Goal: Task Accomplishment & Management: Use online tool/utility

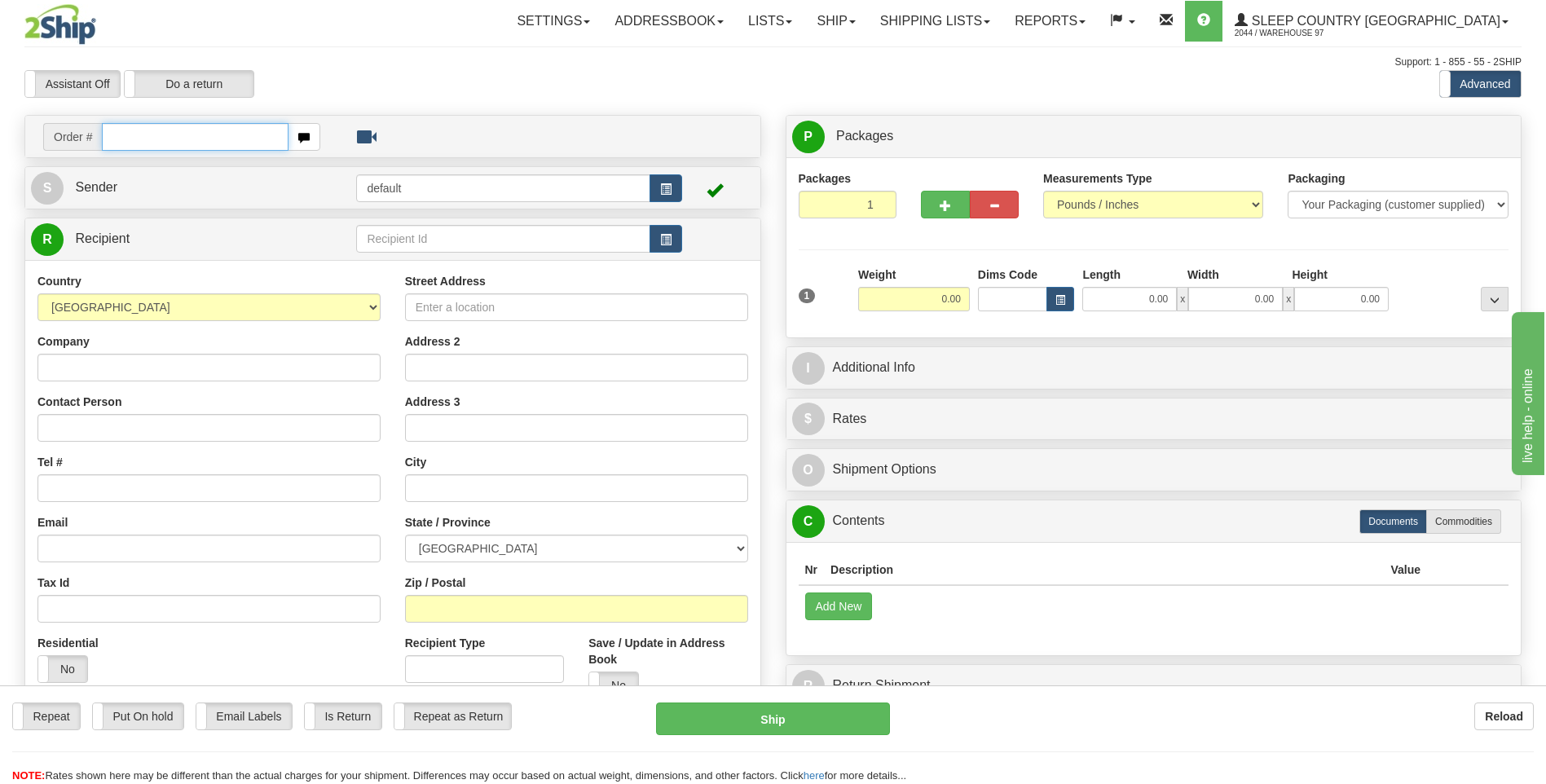
click at [168, 142] on input "text" at bounding box center [194, 137] width 186 height 28
type input "9000I080117"
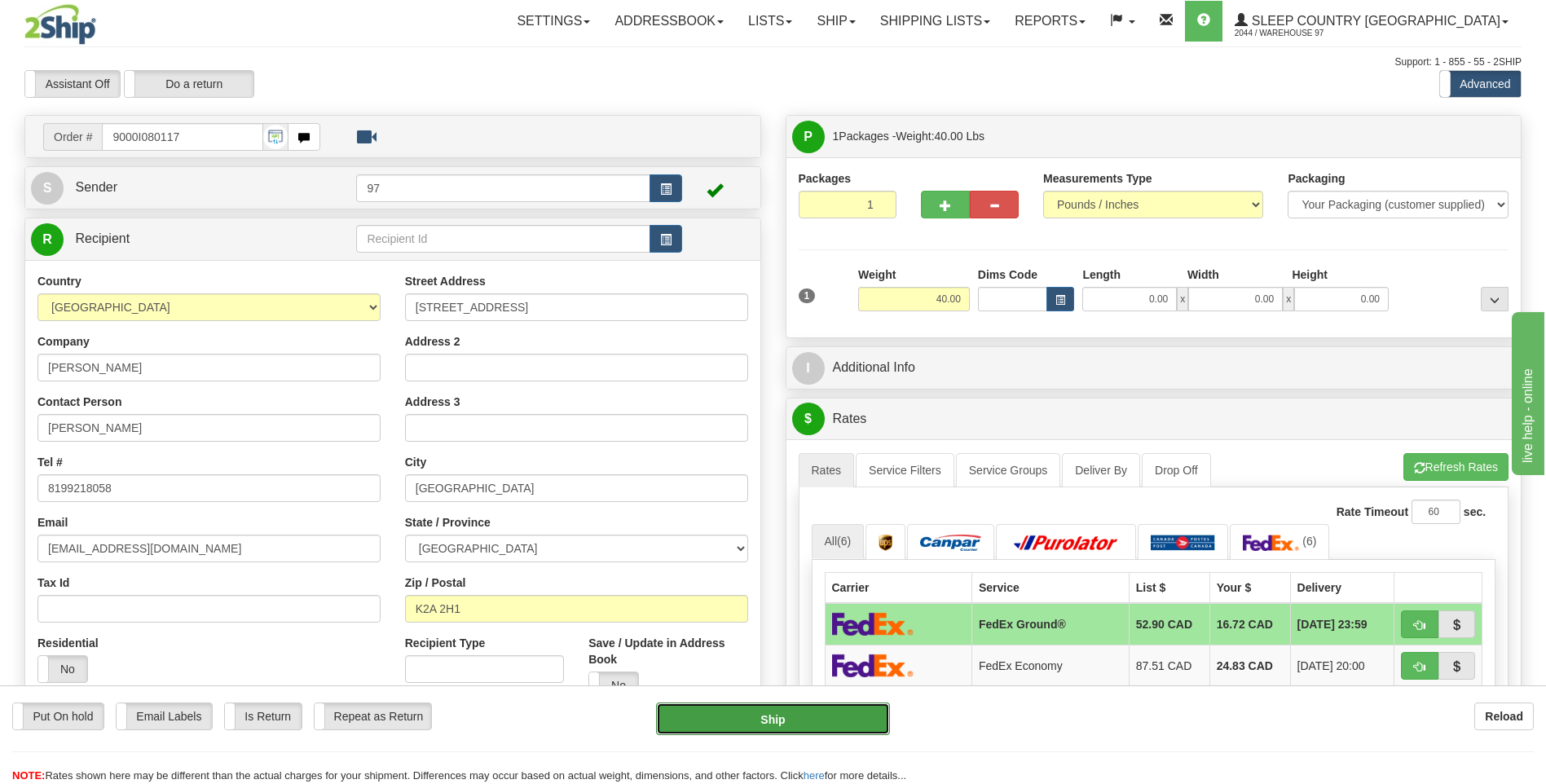
click at [874, 723] on button "Ship" at bounding box center [773, 718] width 234 height 33
type input "92"
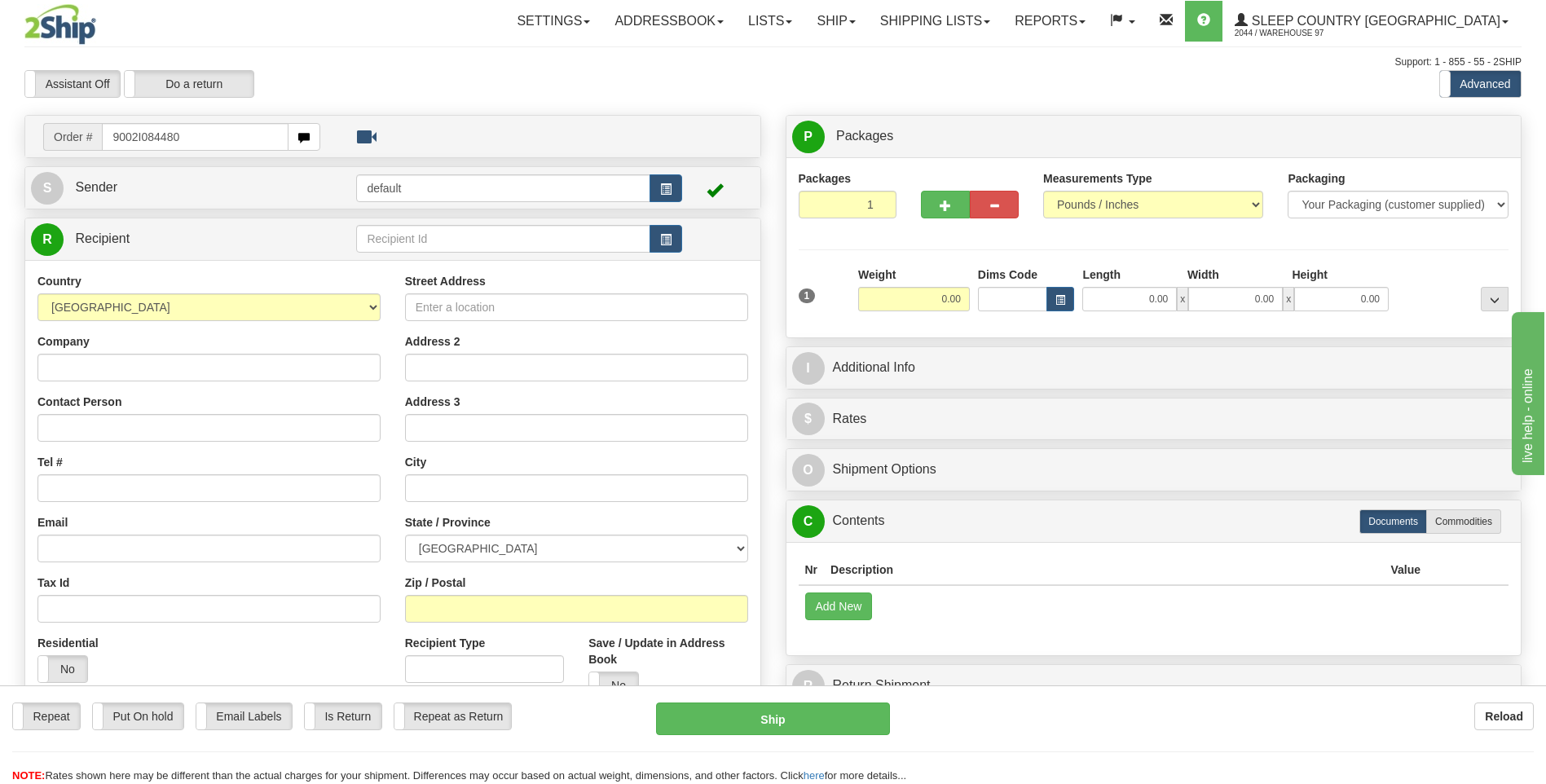
type input "9002I084480"
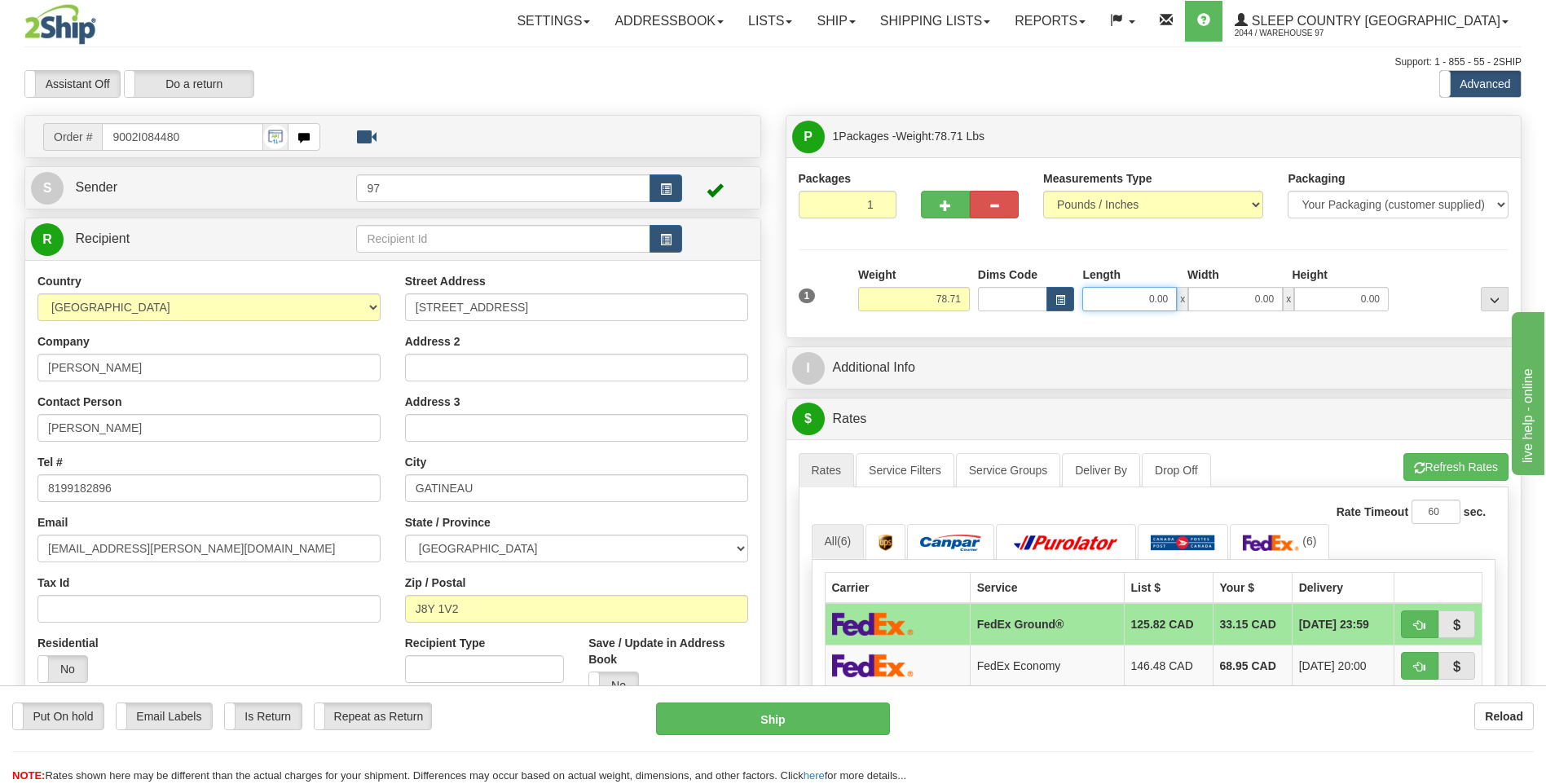
click at [1136, 301] on input "0.00" at bounding box center [1129, 298] width 95 height 25
type input "20.00"
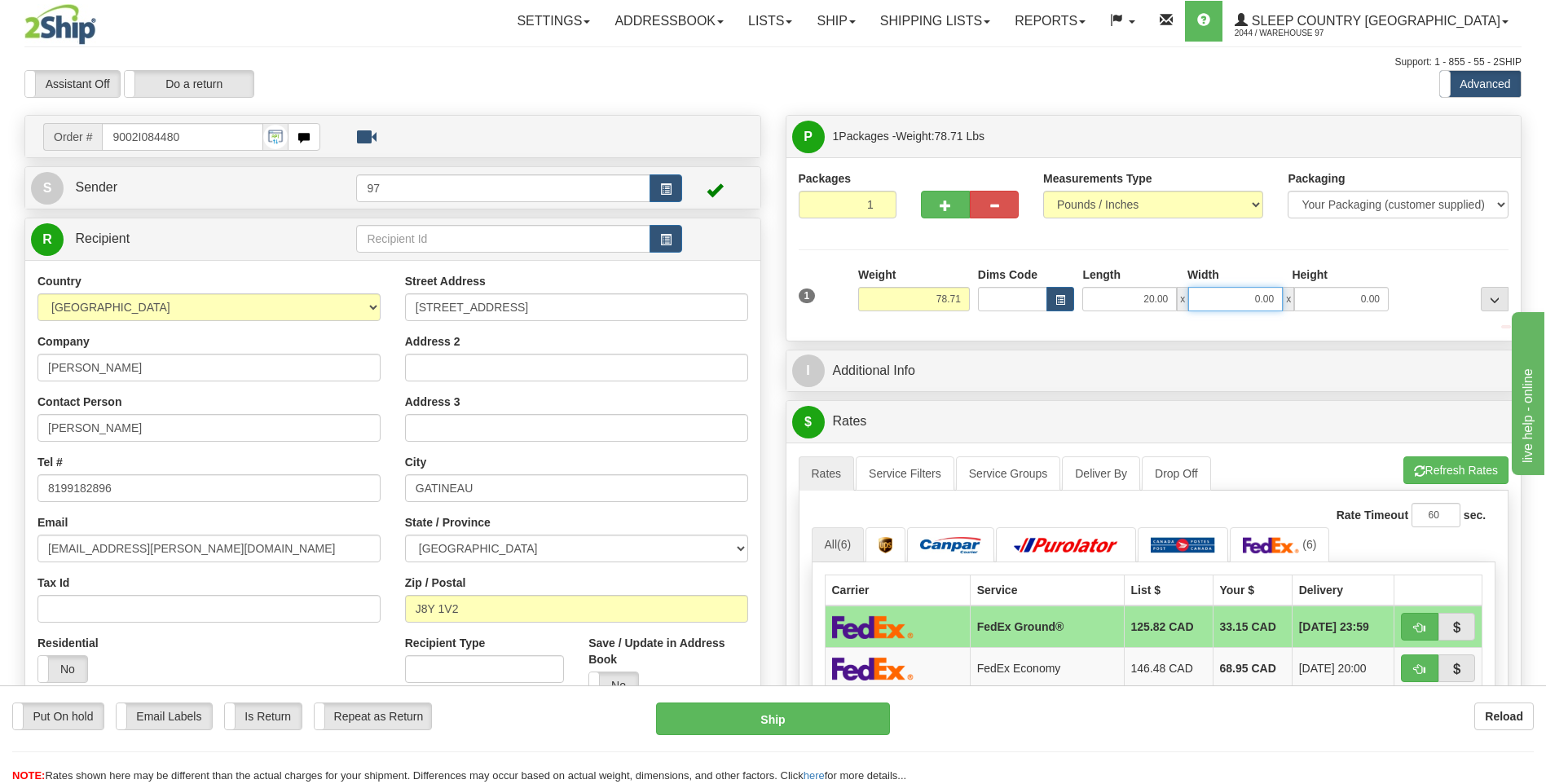
click at [1243, 300] on input "0.00" at bounding box center [1236, 298] width 95 height 25
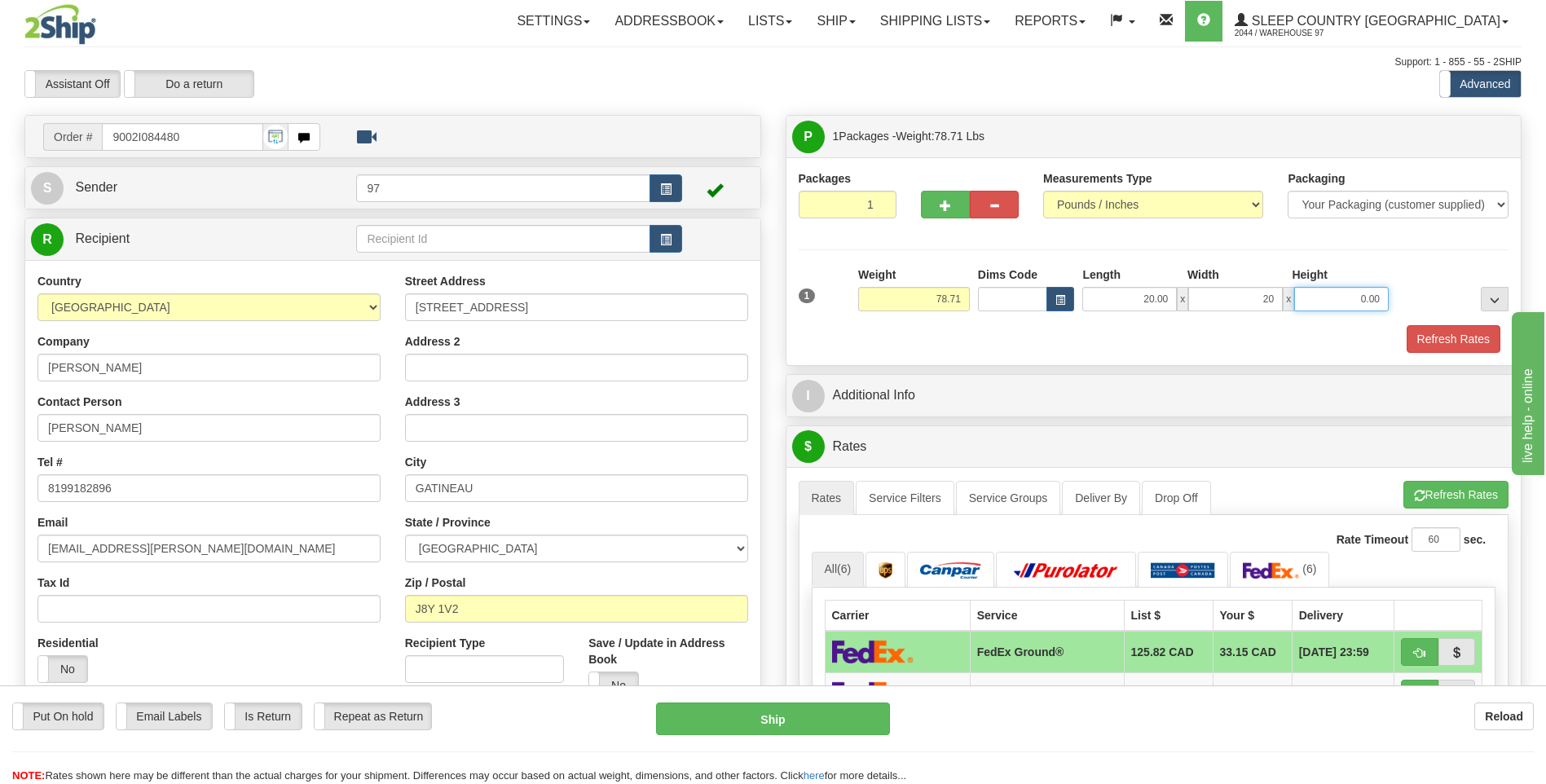
type input "20.00"
click at [1318, 301] on input "0.00" at bounding box center [1341, 298] width 95 height 25
type input "40.00"
click at [1442, 342] on button "Refresh Rates" at bounding box center [1452, 339] width 94 height 28
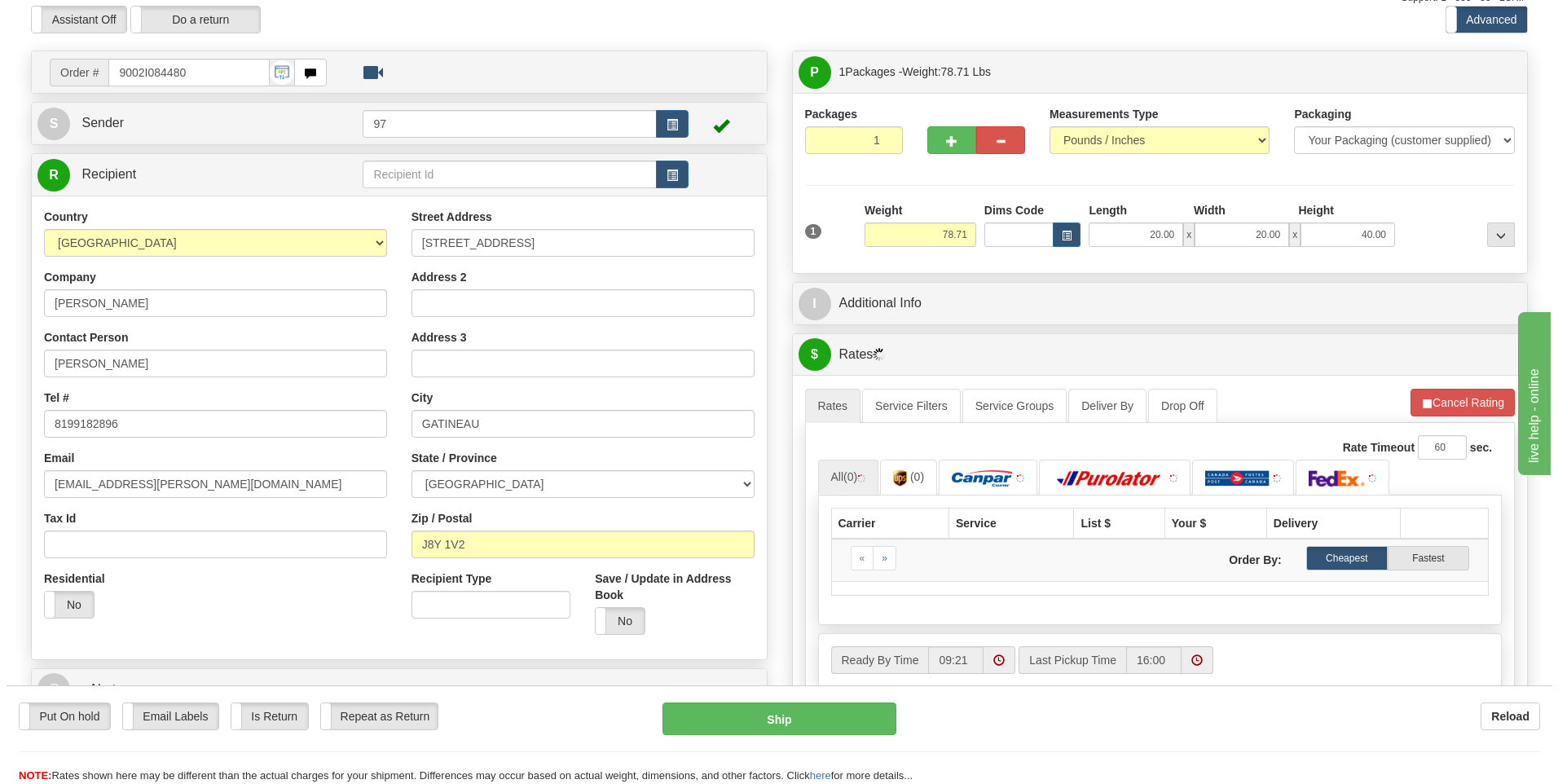
scroll to position [163, 0]
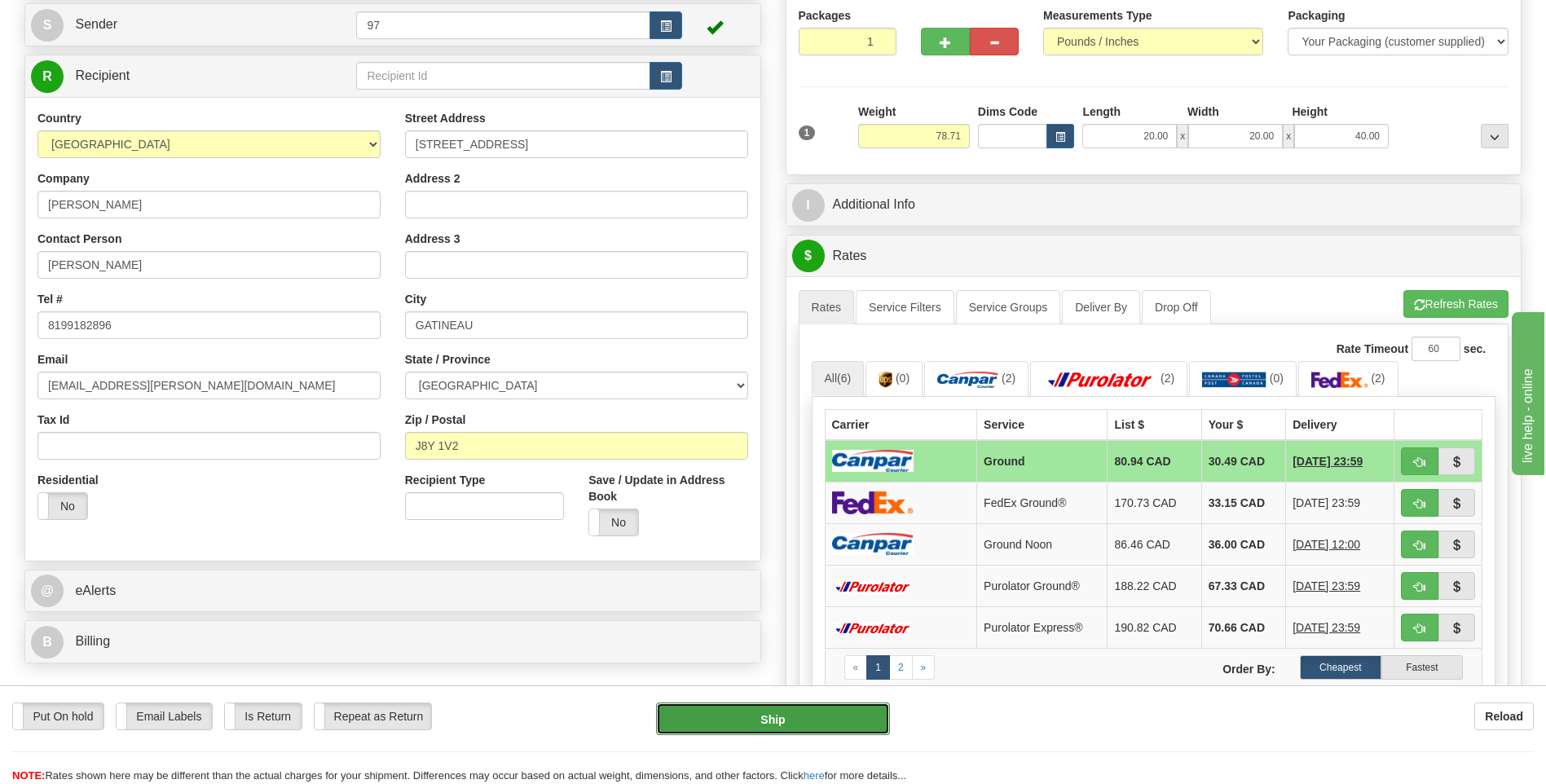
click at [857, 718] on button "Ship" at bounding box center [773, 718] width 234 height 33
type input "1"
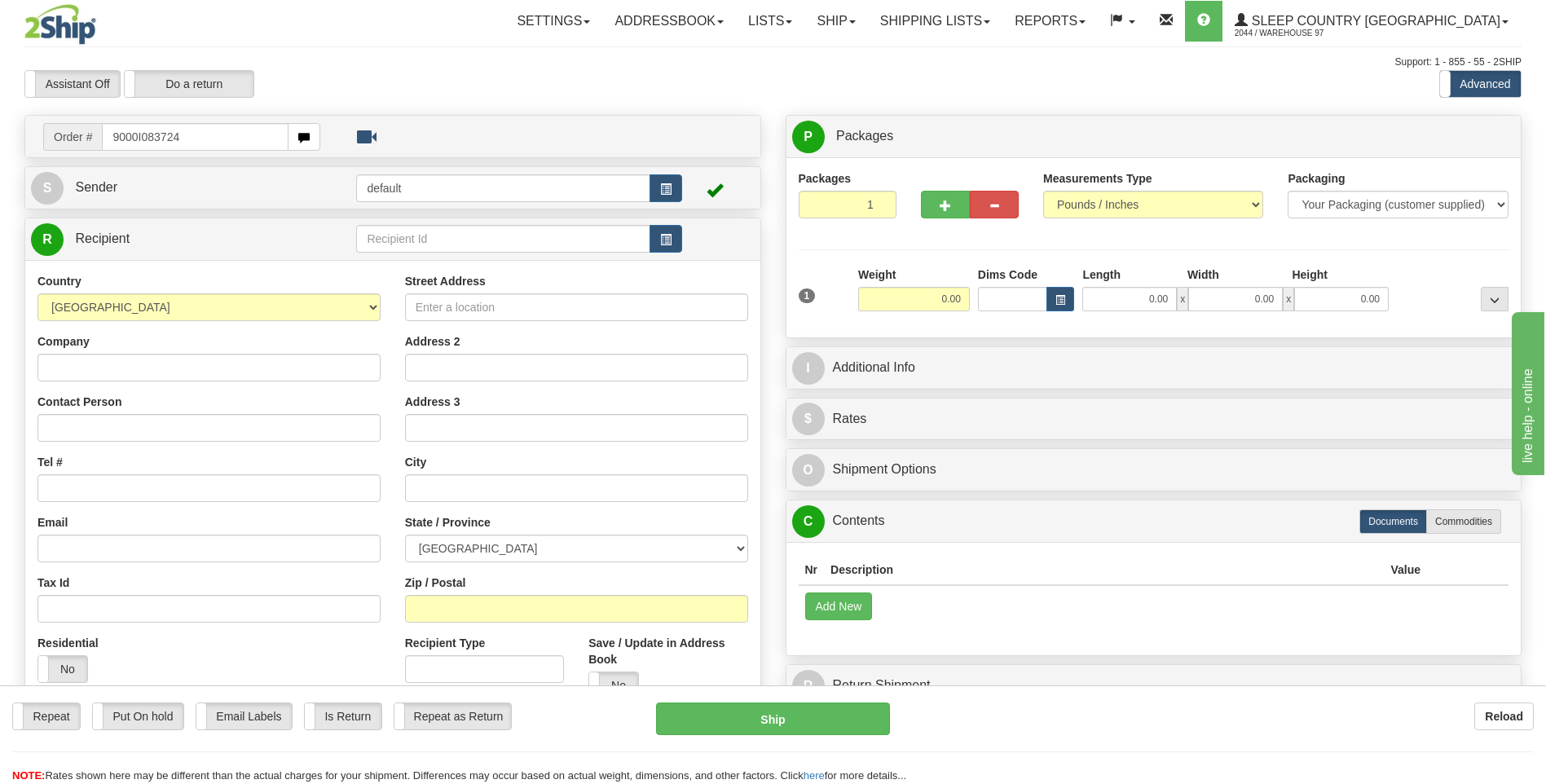
type input "9000I083724"
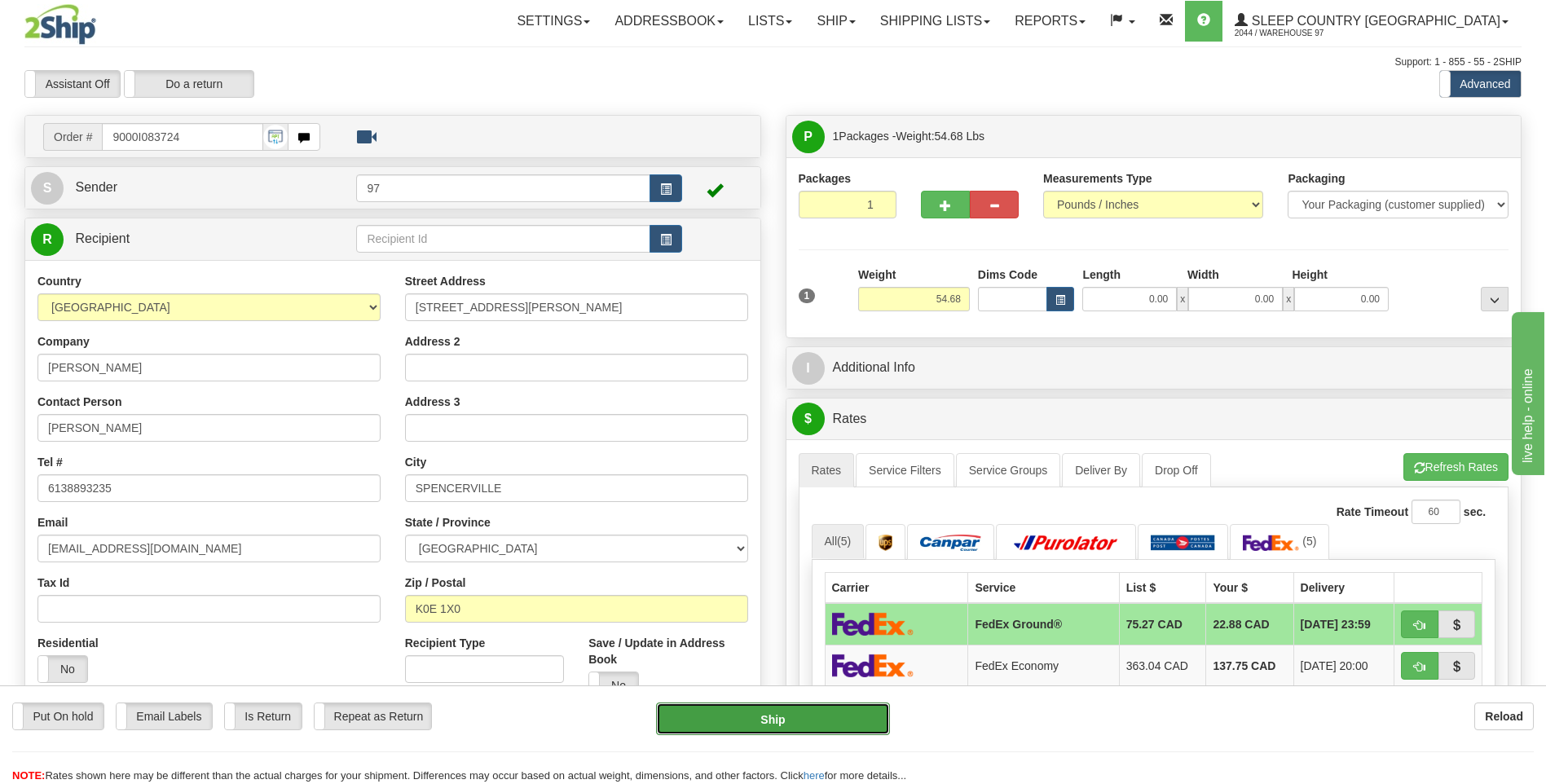
click at [852, 716] on button "Ship" at bounding box center [773, 718] width 234 height 33
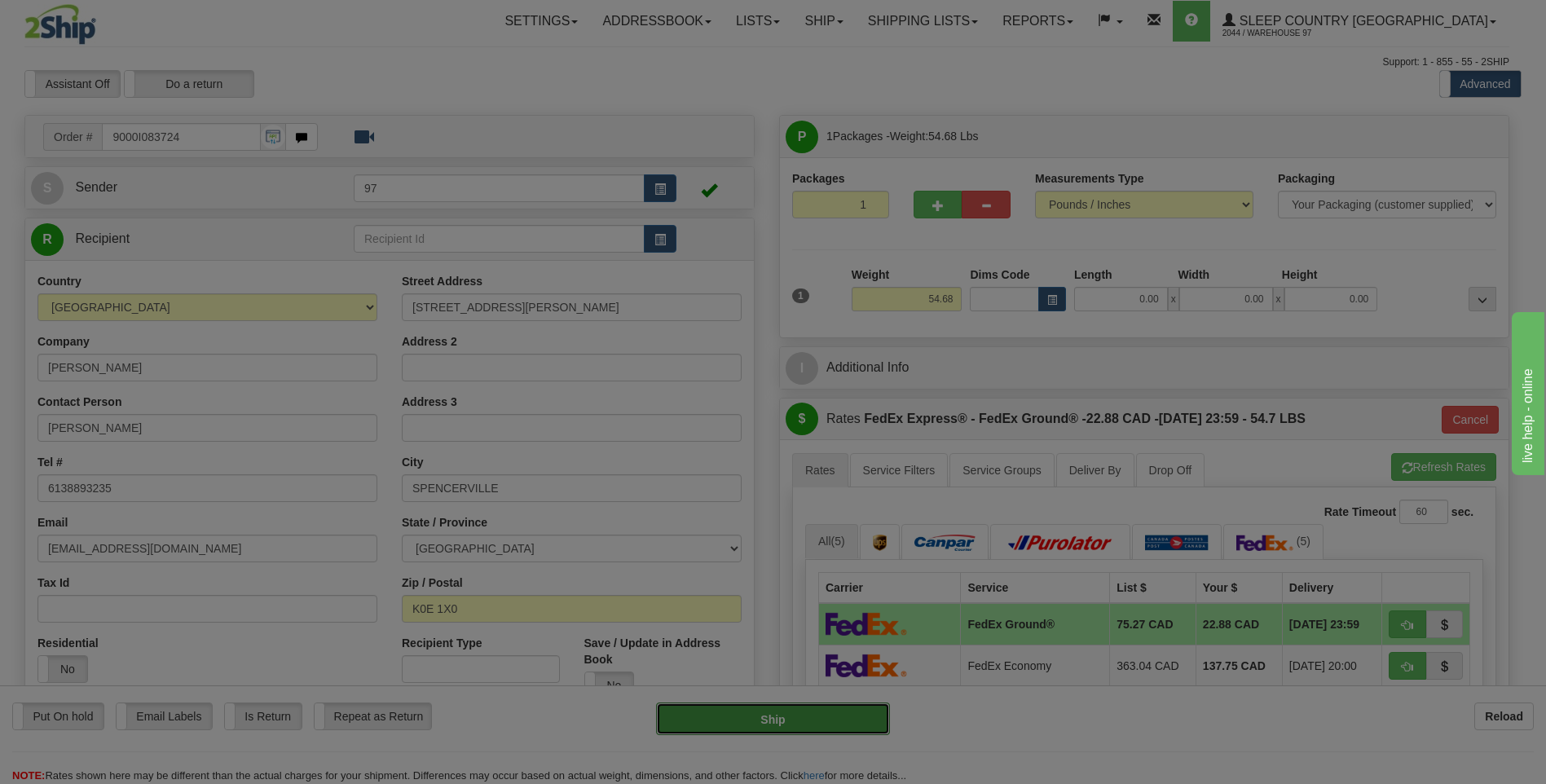
type input "92"
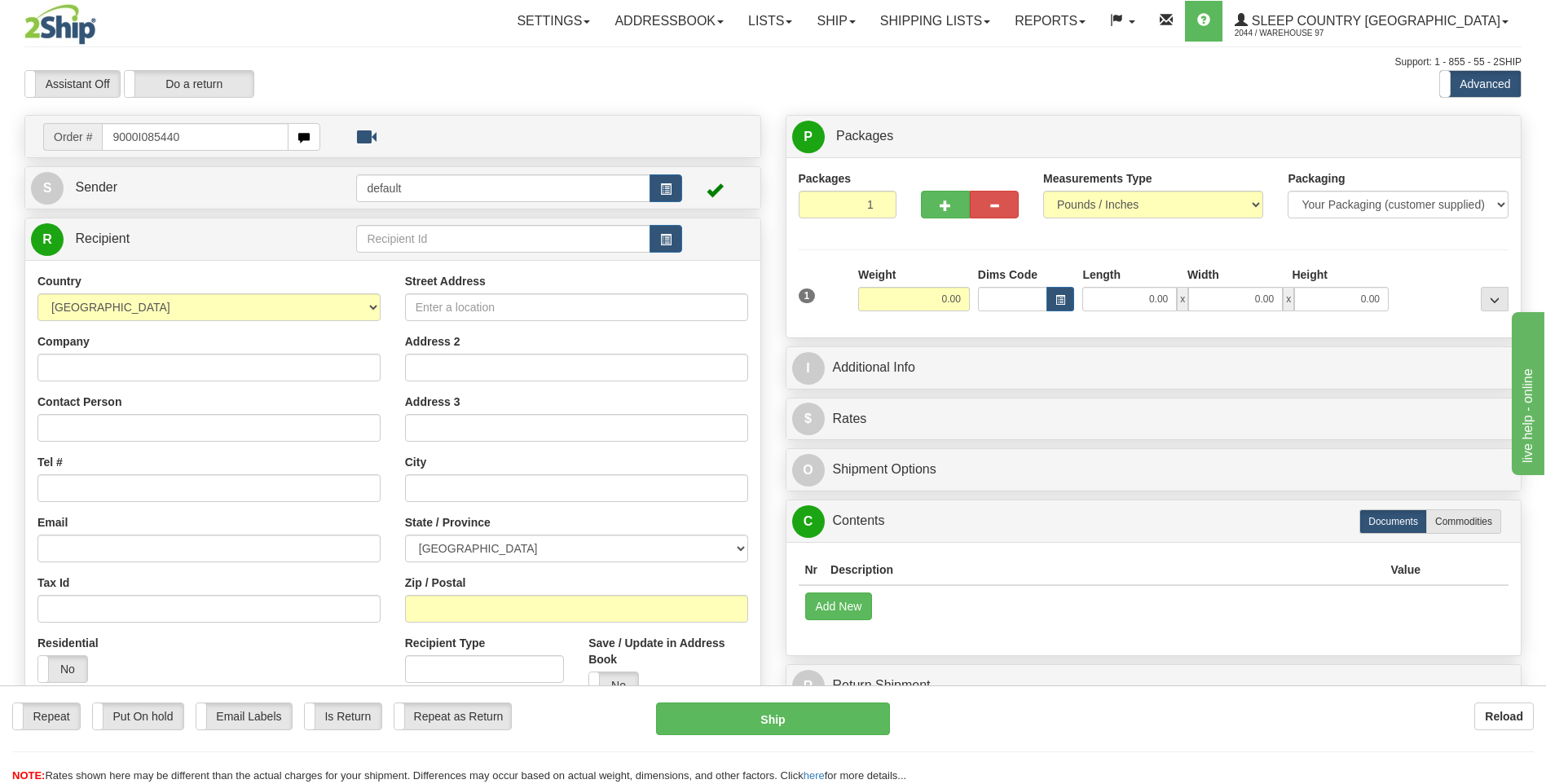
type input "9000I085440"
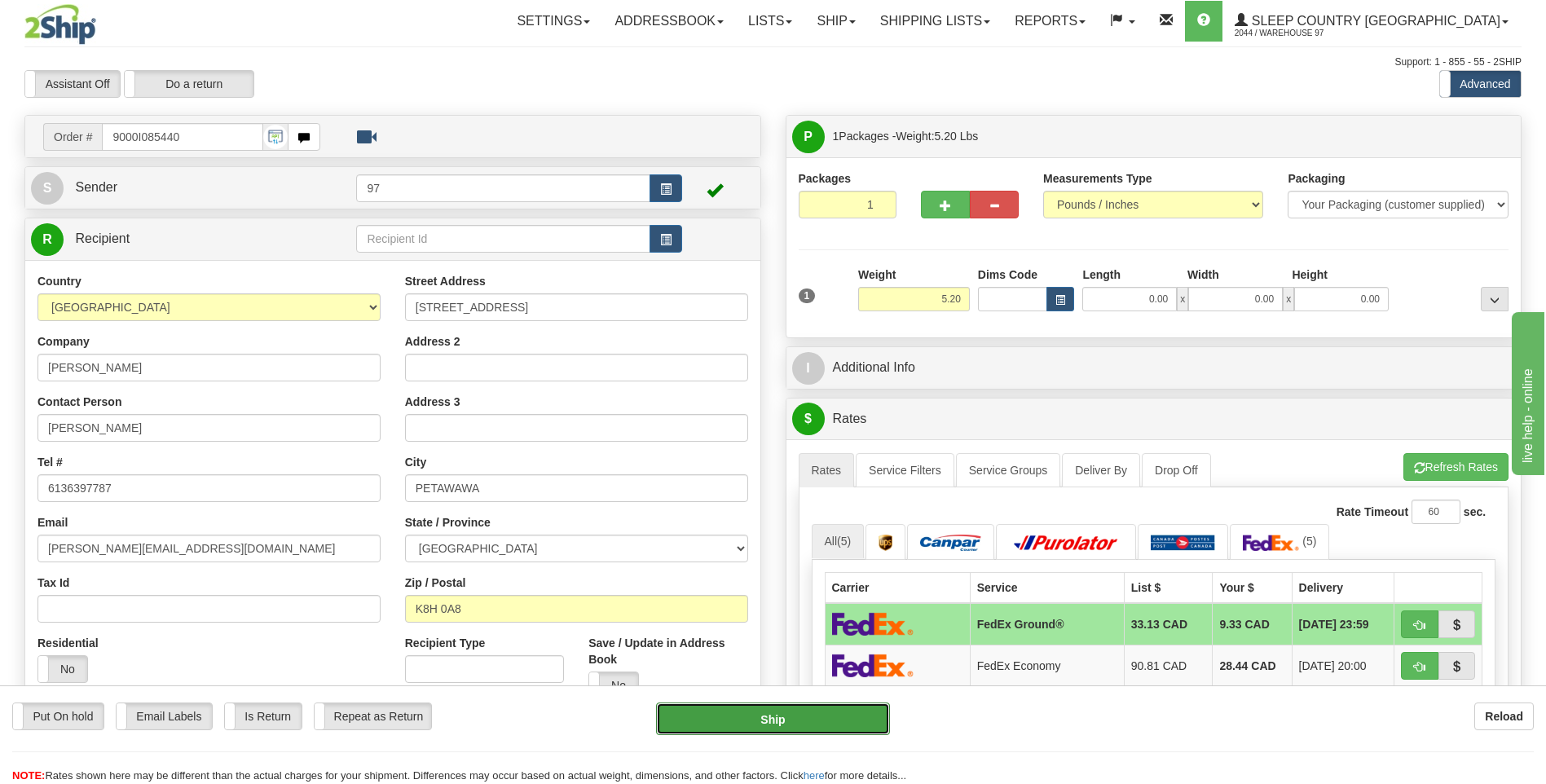
click at [858, 715] on button "Ship" at bounding box center [773, 718] width 234 height 33
type input "92"
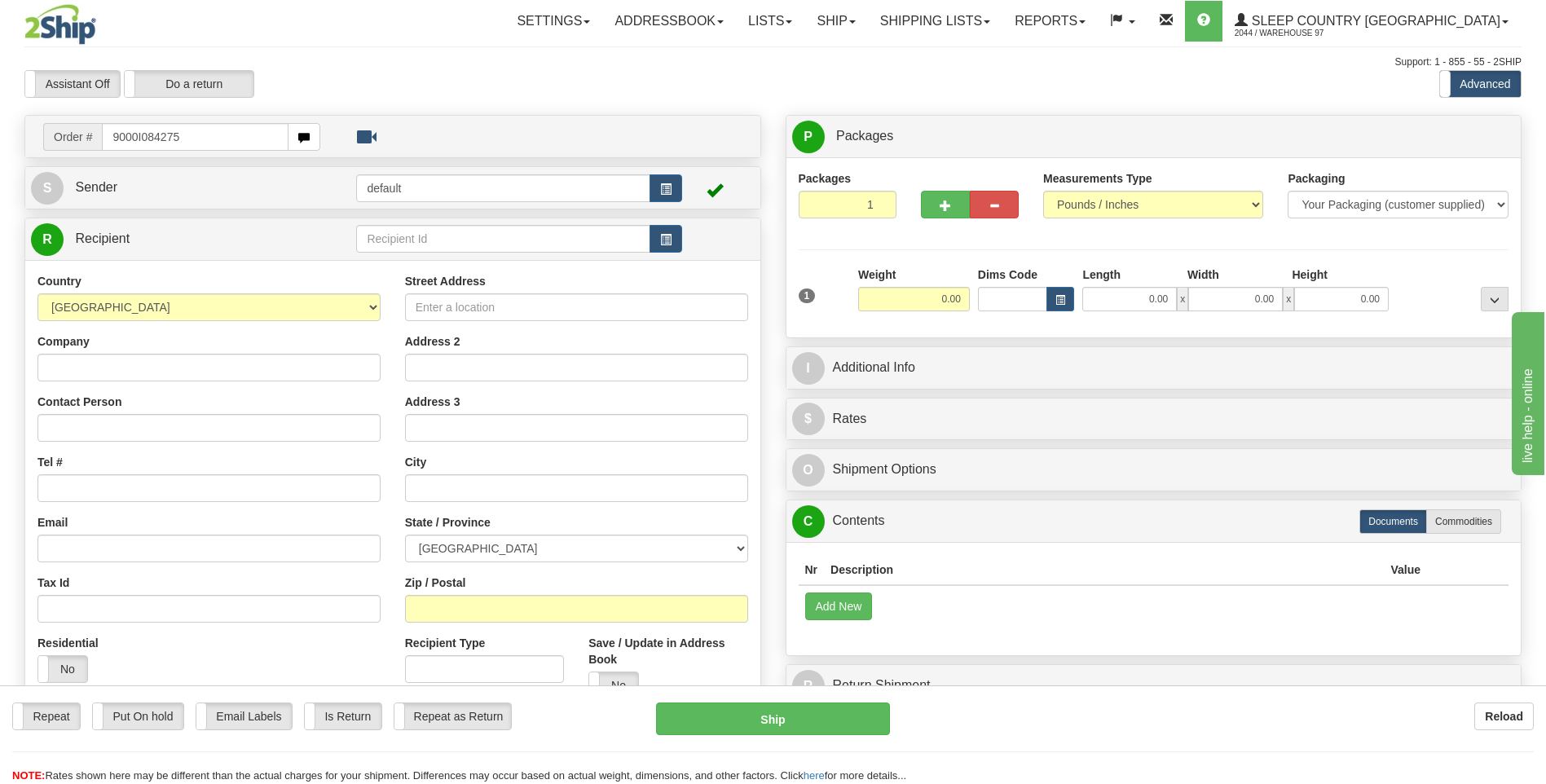
type input "9000I084275"
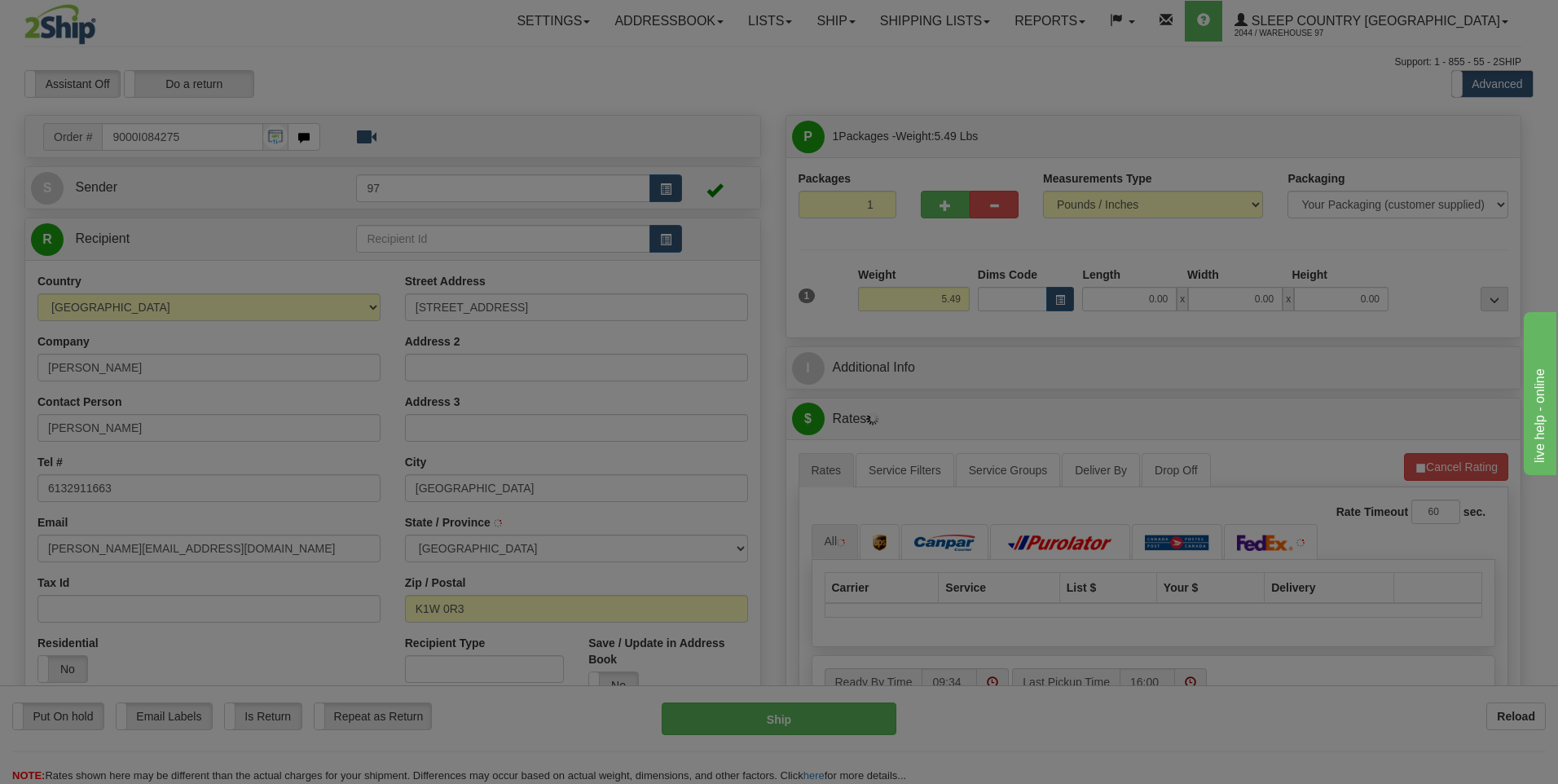
type input "ORLEANS"
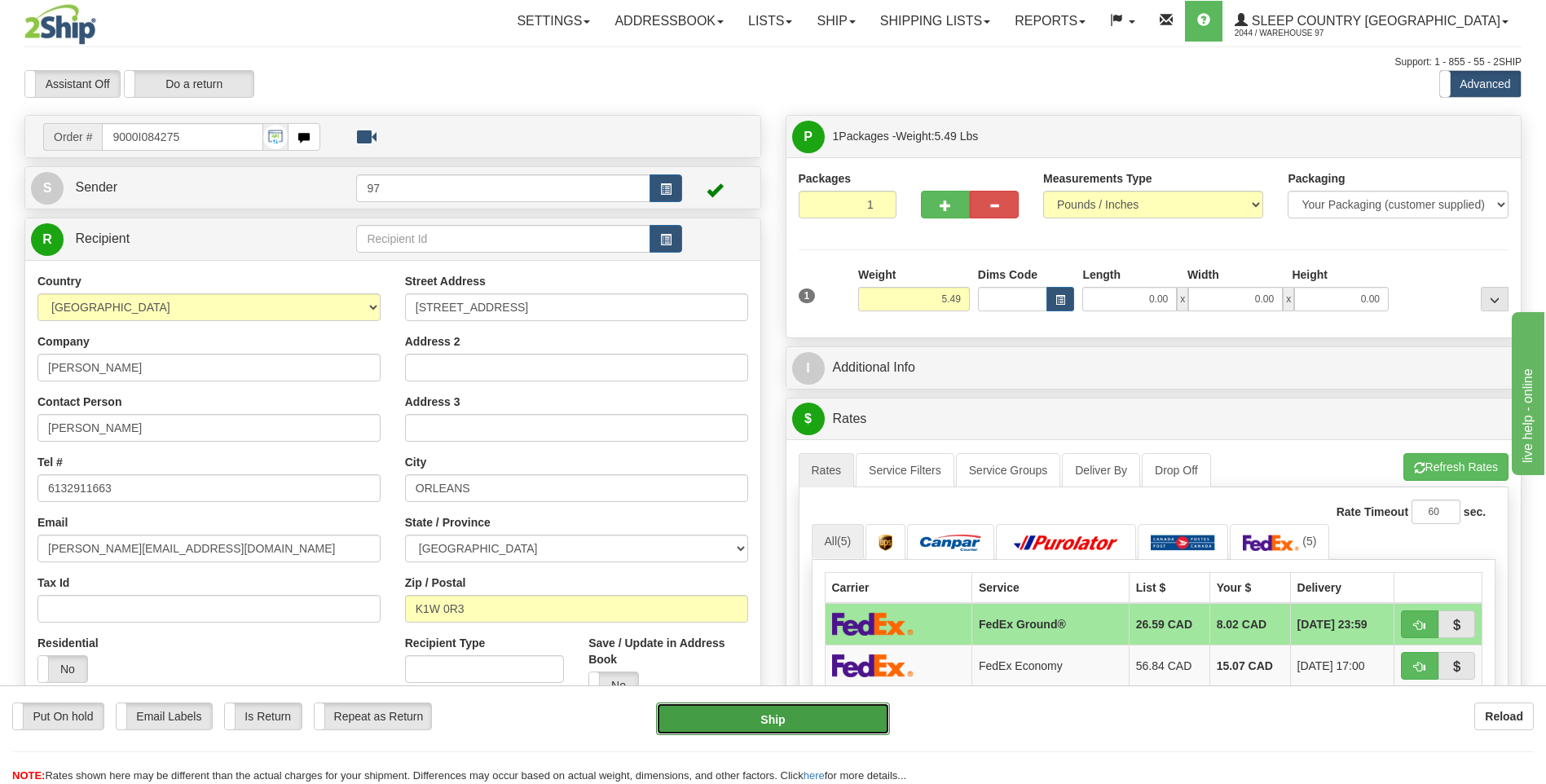
click at [876, 713] on button "Ship" at bounding box center [773, 718] width 234 height 33
type input "92"
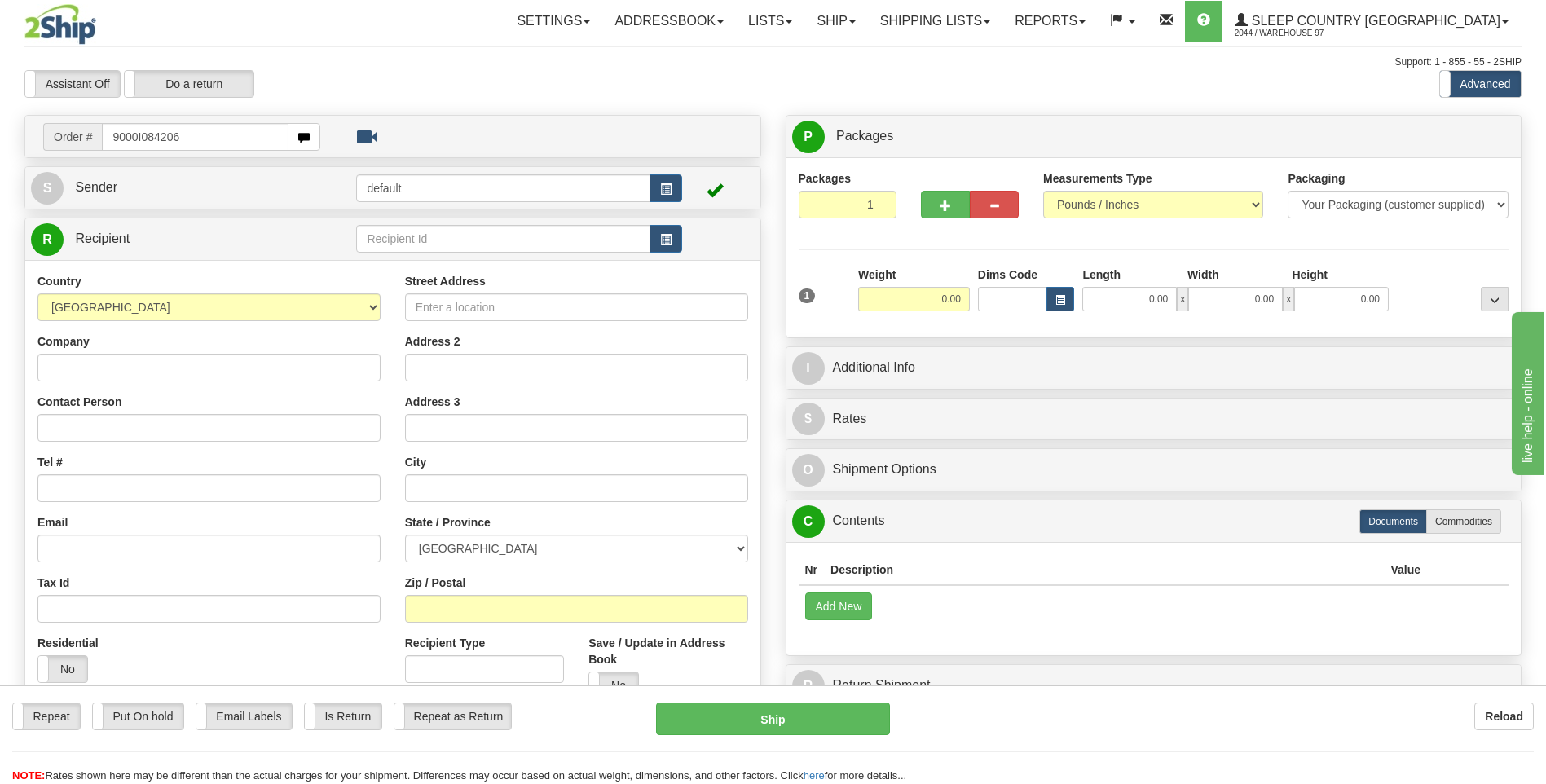
type input "9000I084206"
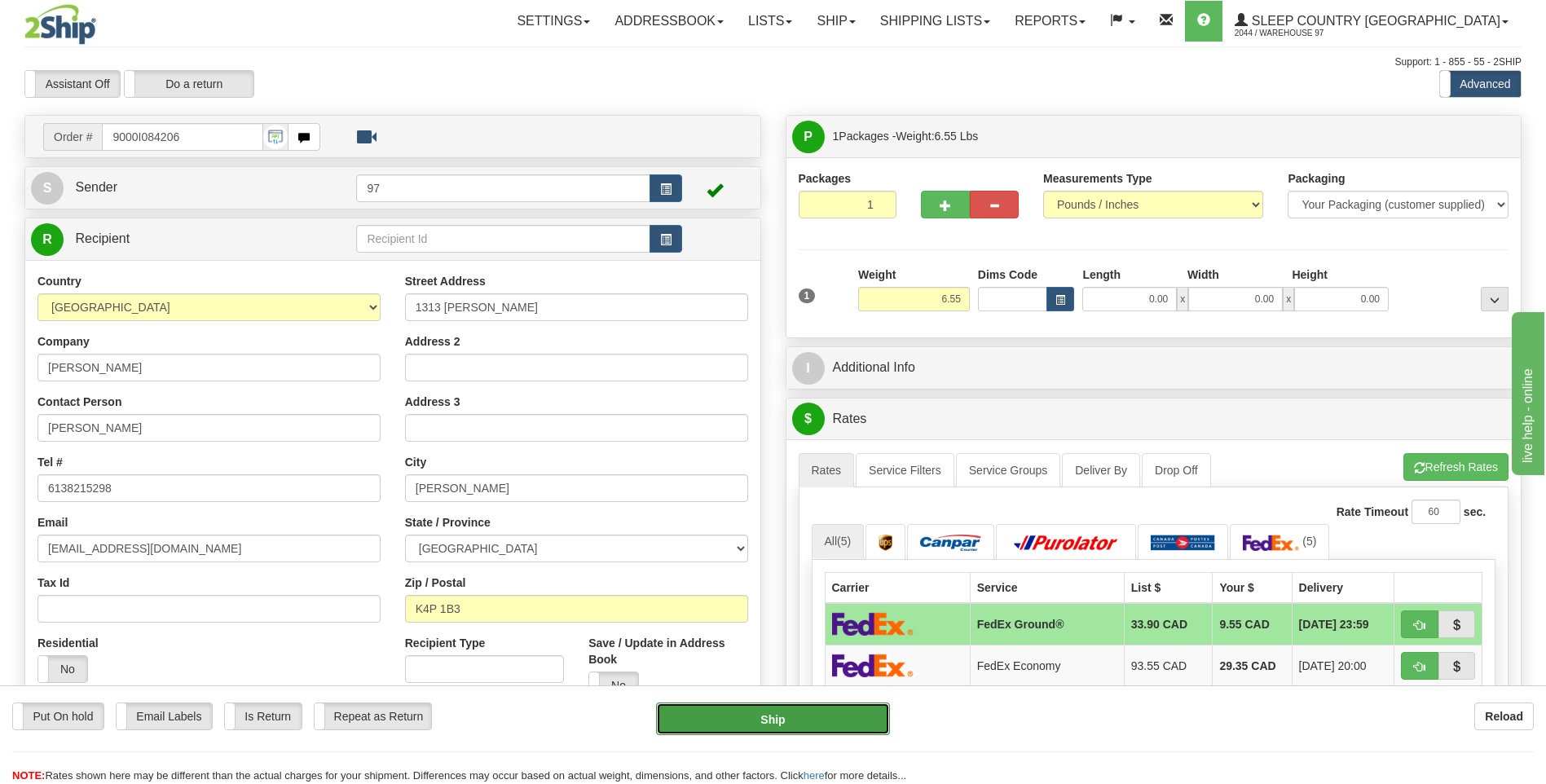
click at [869, 718] on button "Ship" at bounding box center [773, 718] width 234 height 33
type input "92"
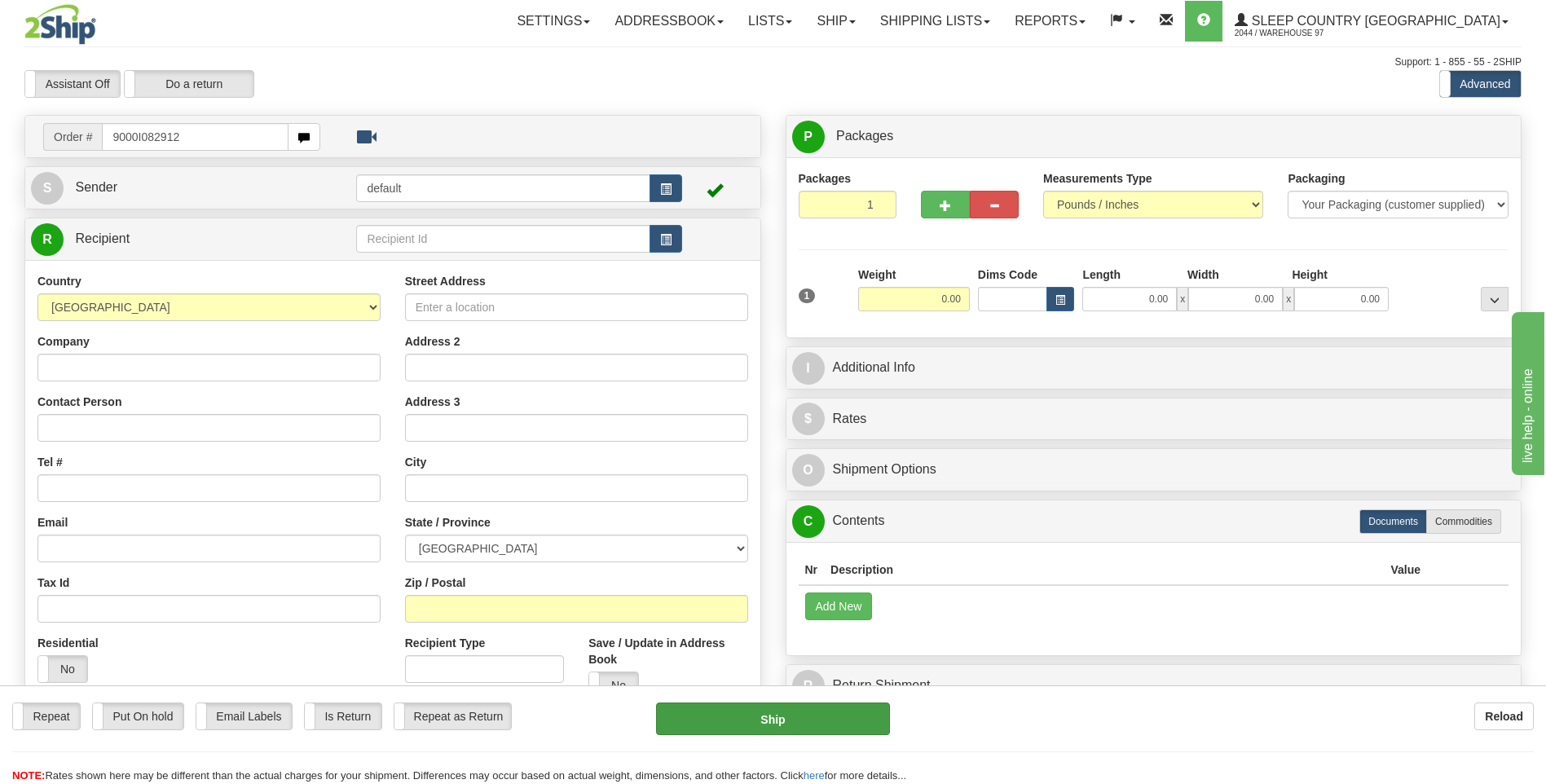
type input "9000I082912"
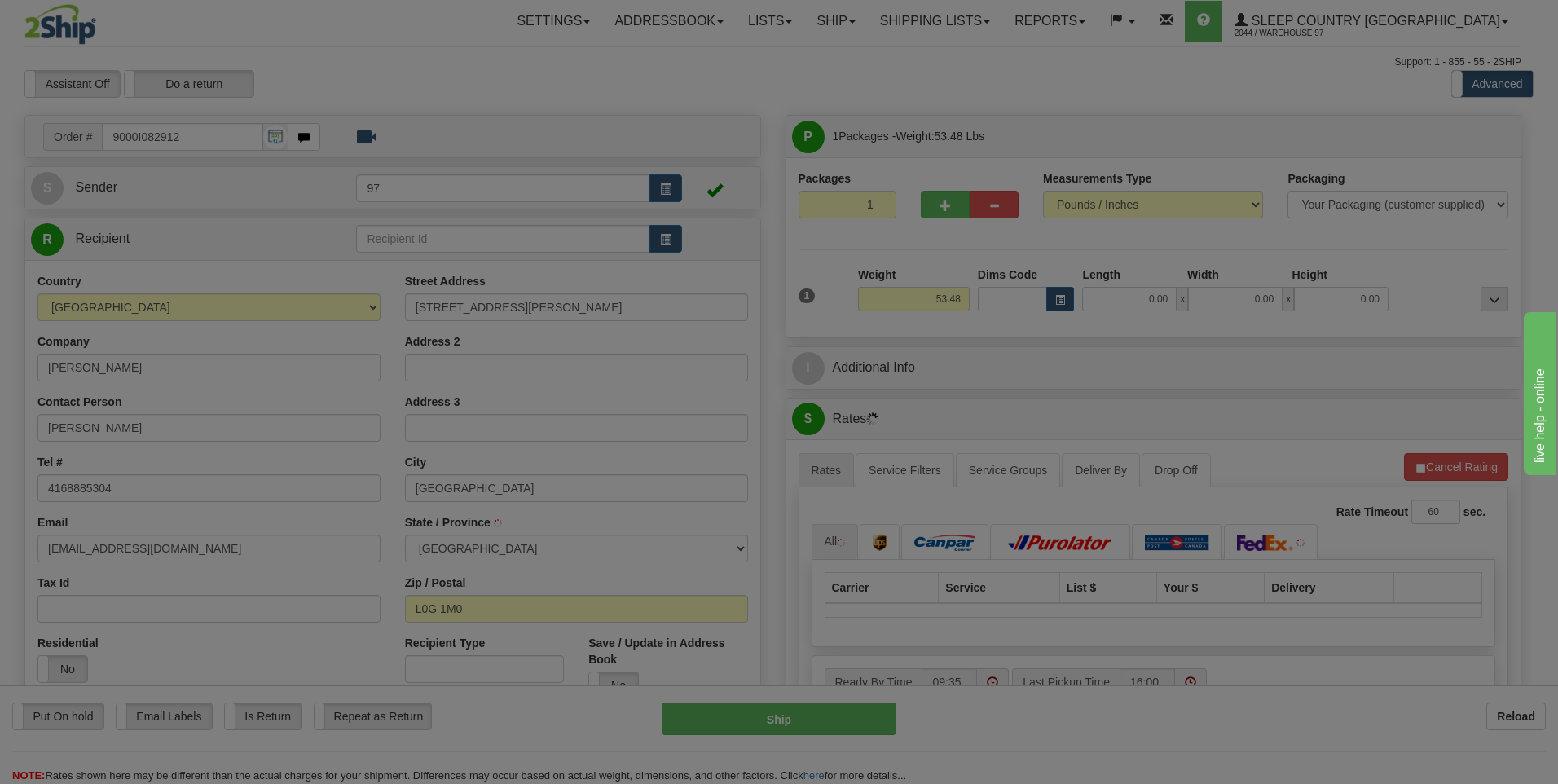
type input "MOUNT ALBERT"
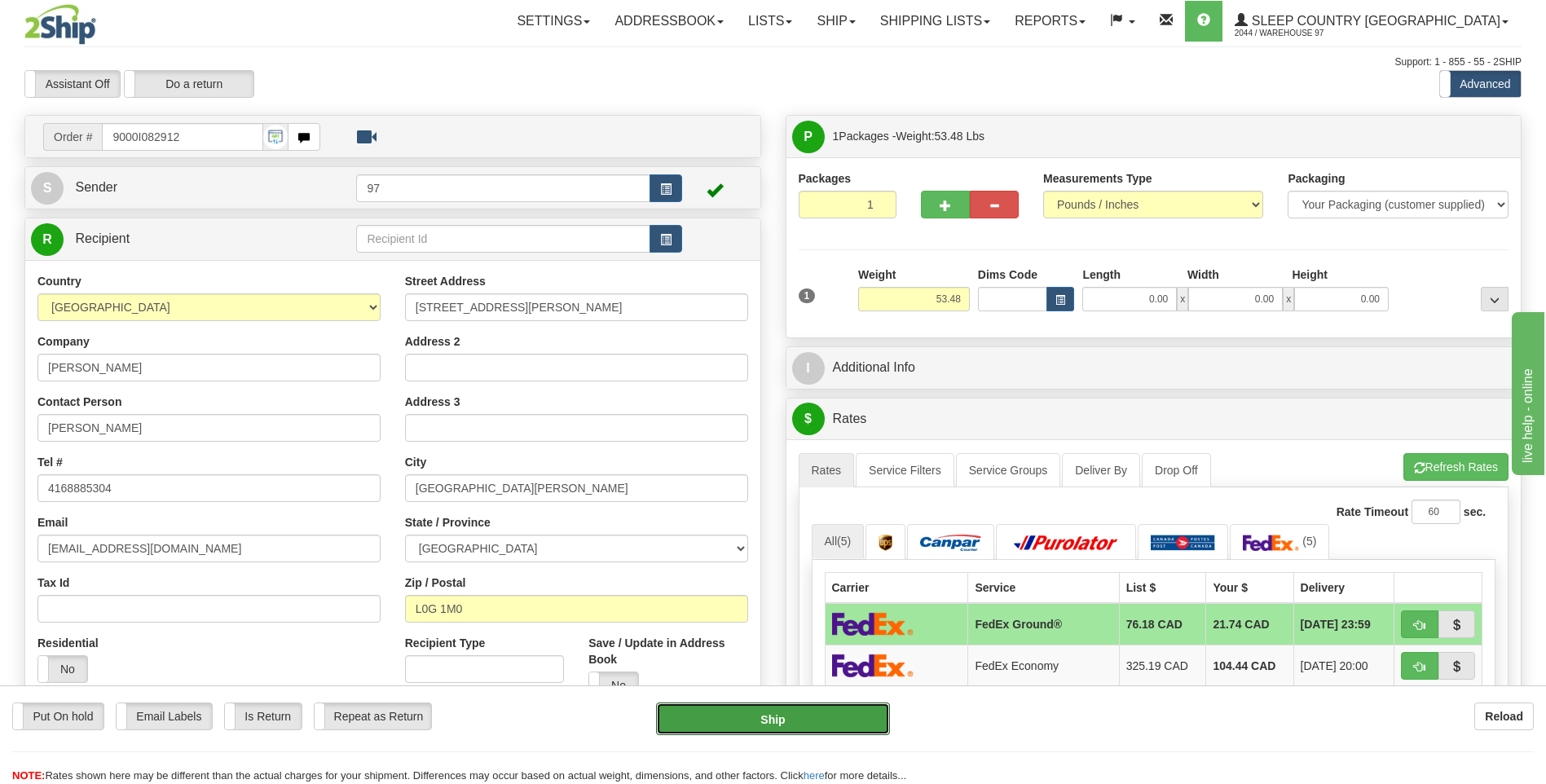
click at [855, 726] on button "Ship" at bounding box center [773, 718] width 234 height 33
type input "92"
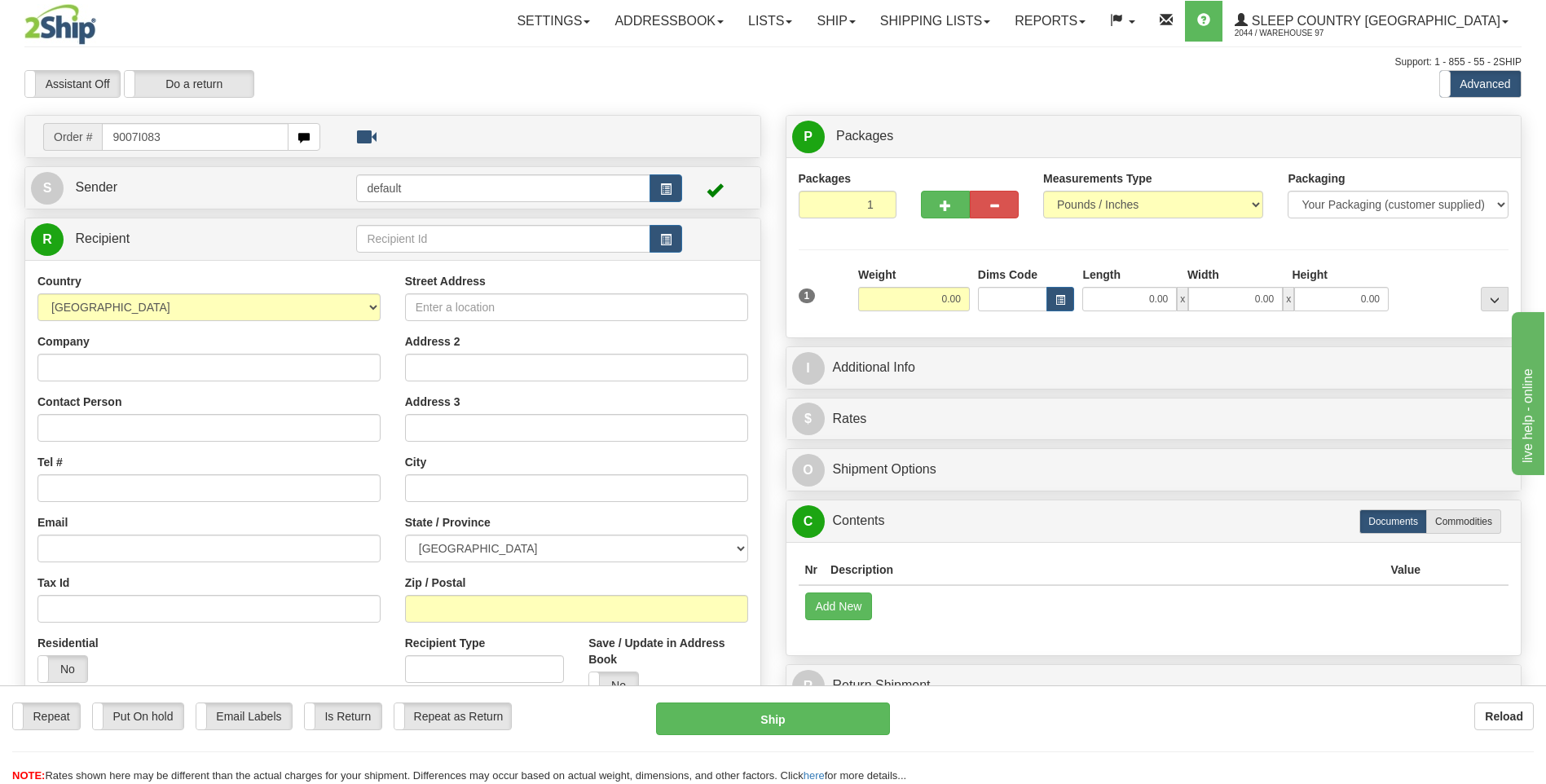
type input "9007I083"
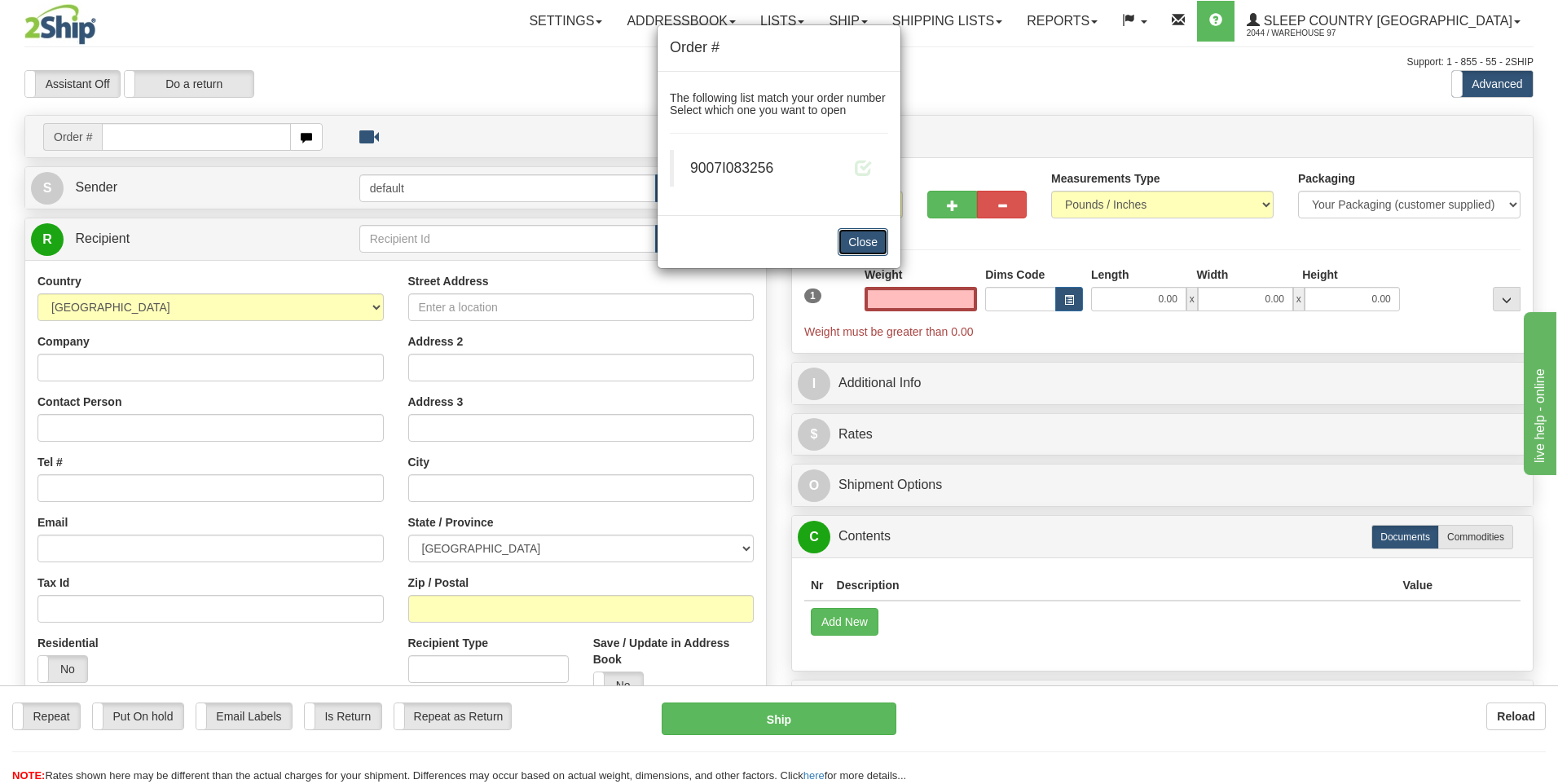
type input "0.00"
click at [878, 241] on button "Close" at bounding box center [862, 242] width 50 height 28
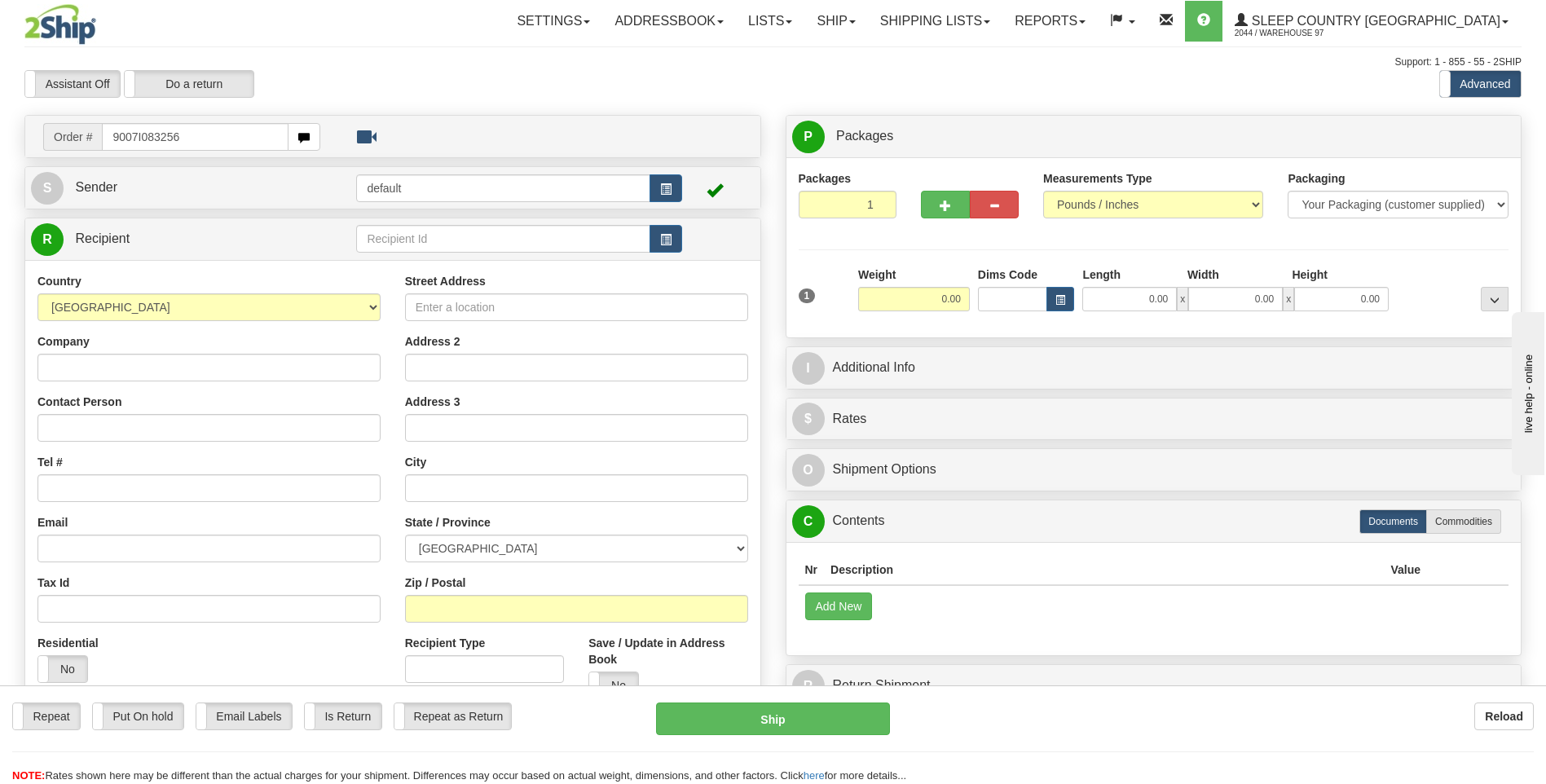
type input "9007I083256"
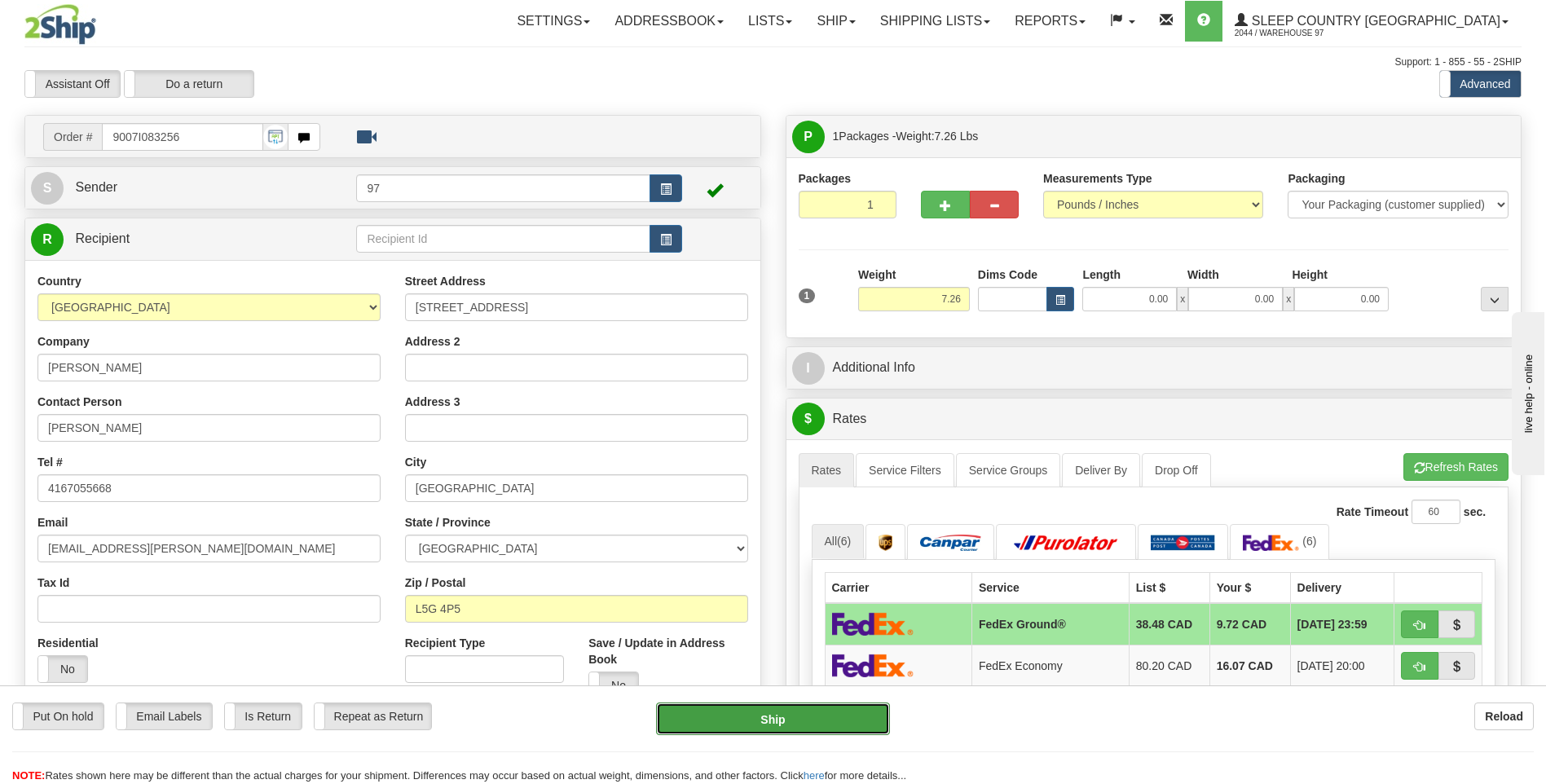
click at [846, 716] on button "Ship" at bounding box center [773, 718] width 234 height 33
type input "92"
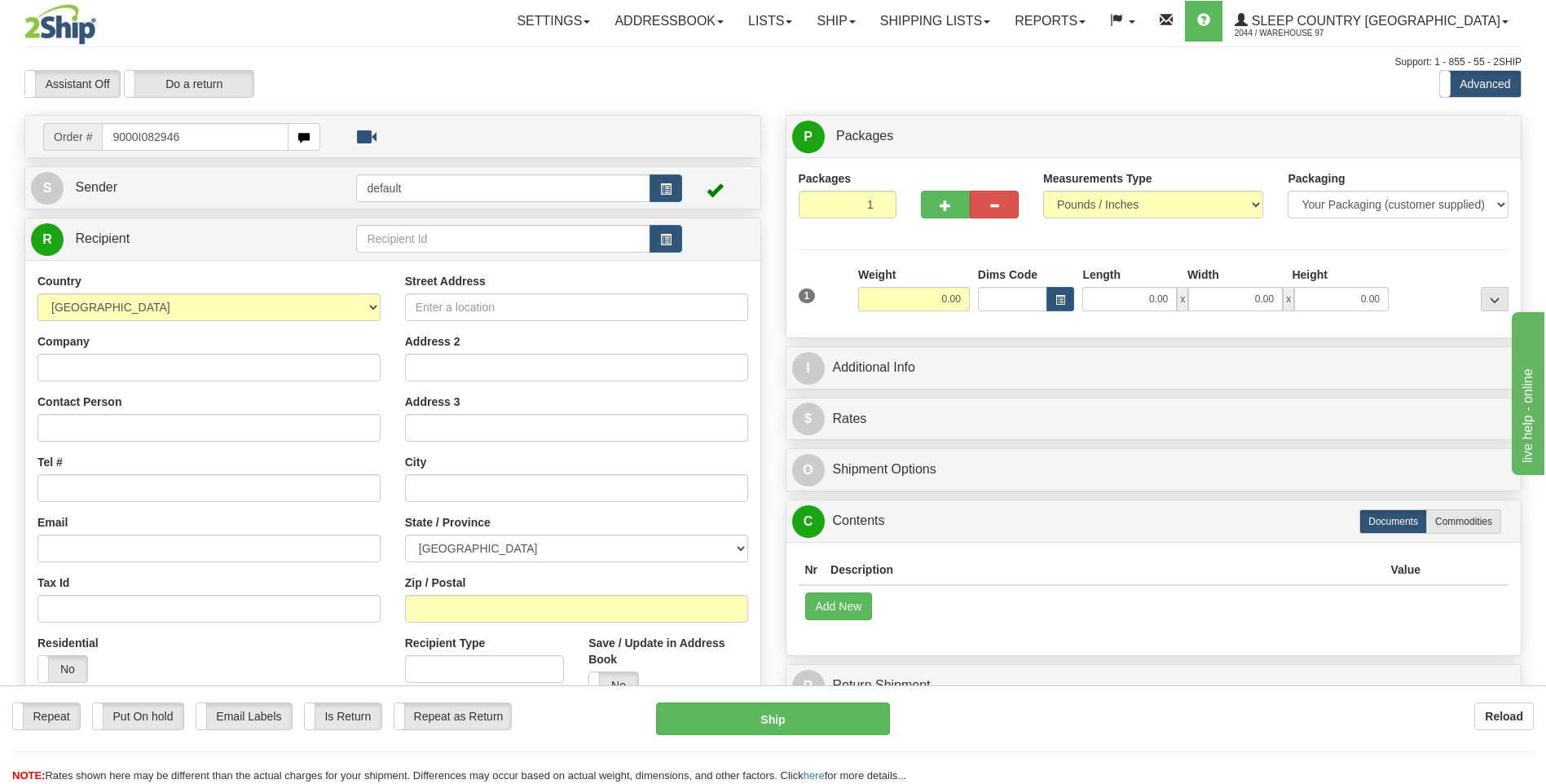
type input "9000I082946"
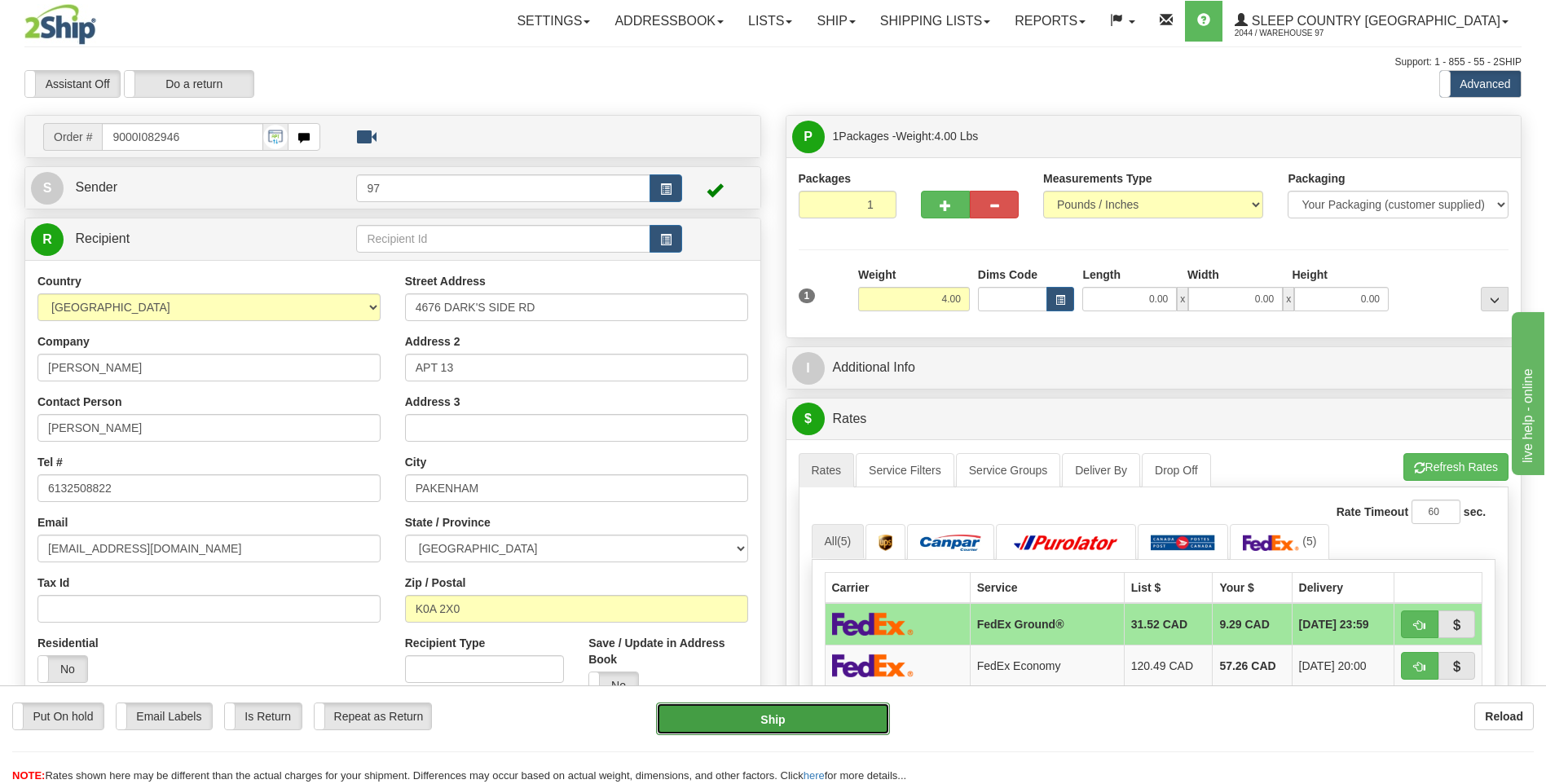
click at [845, 720] on button "Ship" at bounding box center [773, 718] width 234 height 33
type input "92"
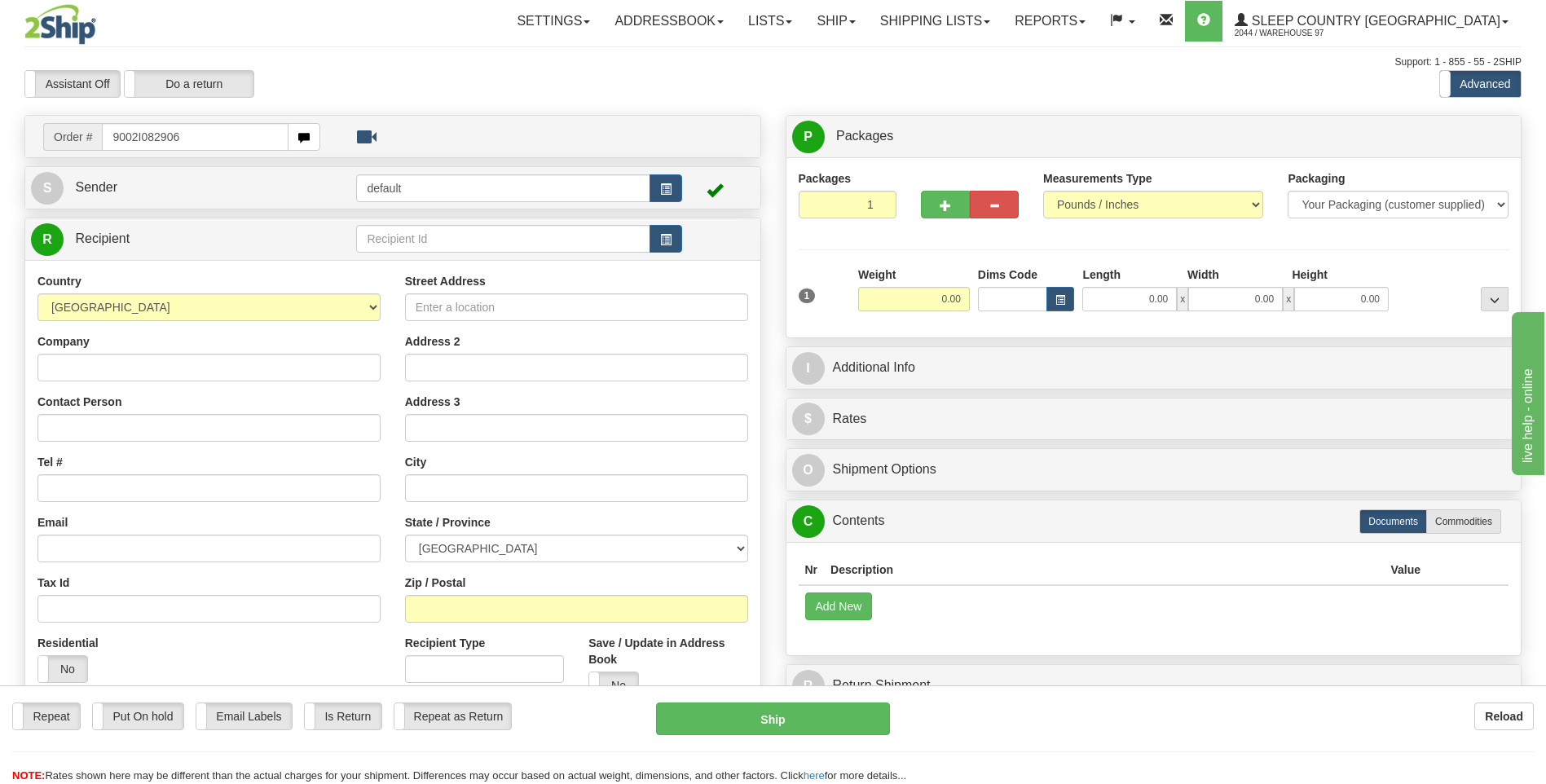
type input "9002I082906"
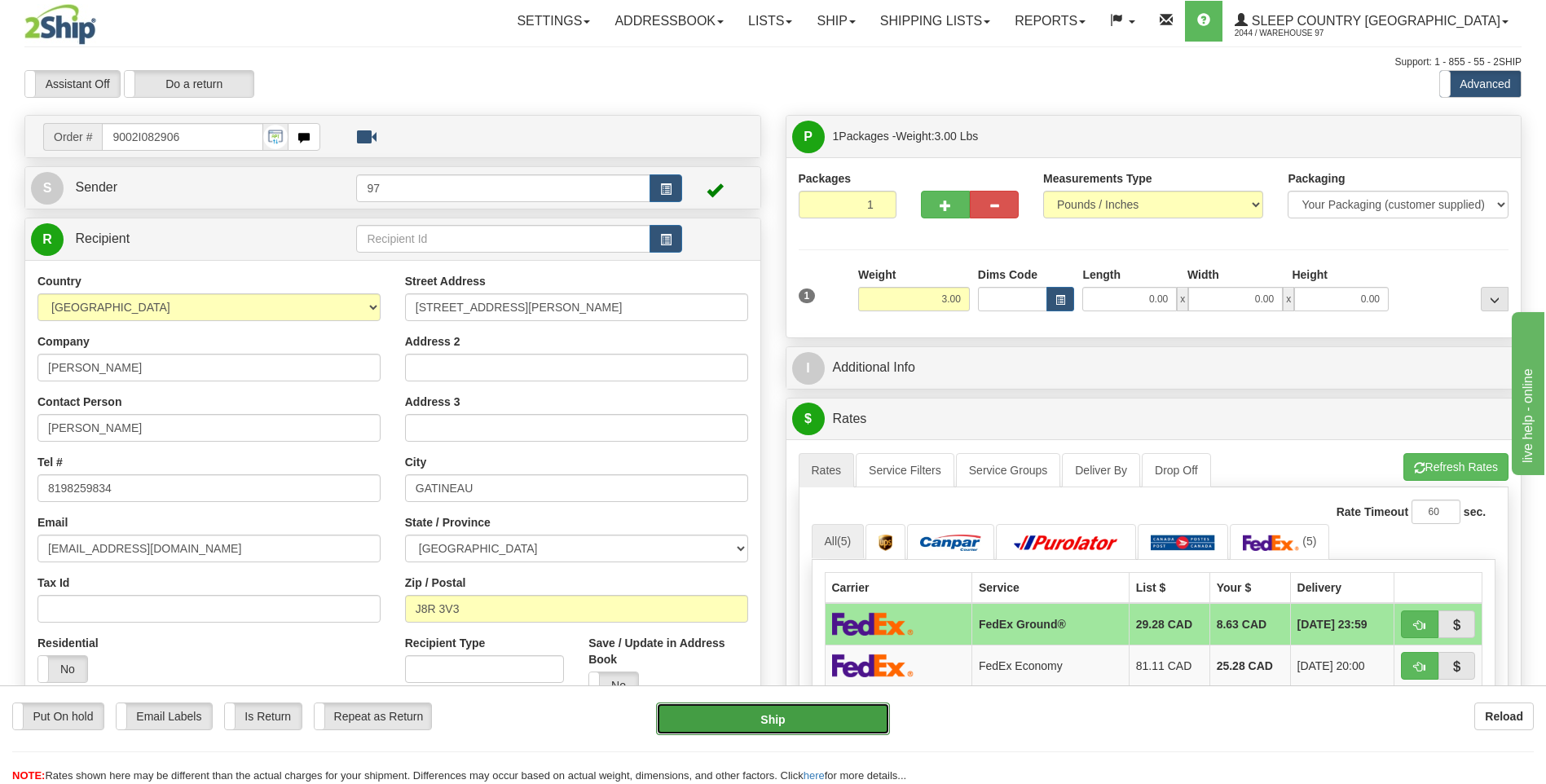
click at [856, 724] on button "Ship" at bounding box center [773, 718] width 234 height 33
type input "92"
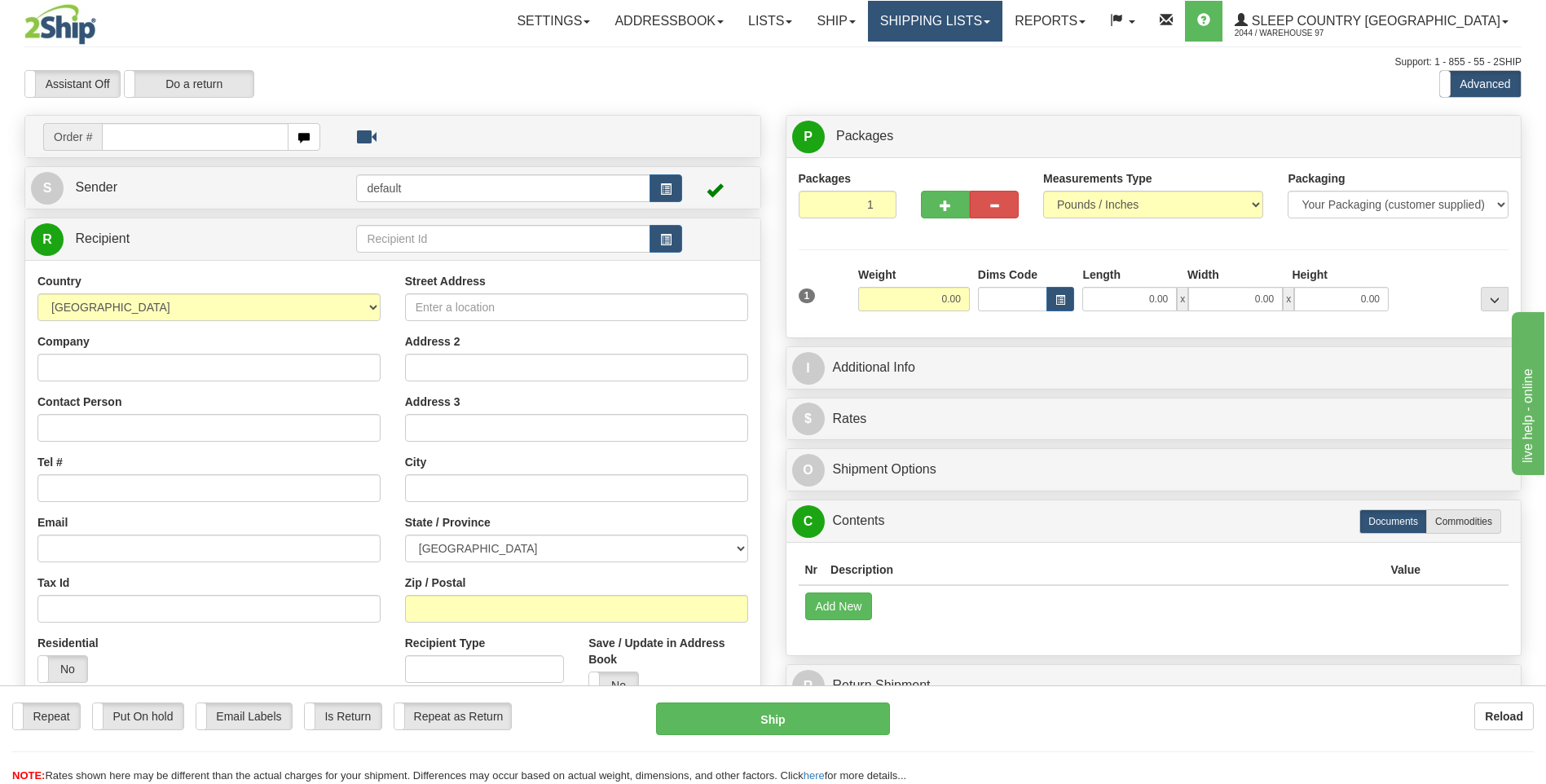
click at [1002, 17] on link "Shipping lists" at bounding box center [935, 21] width 134 height 40
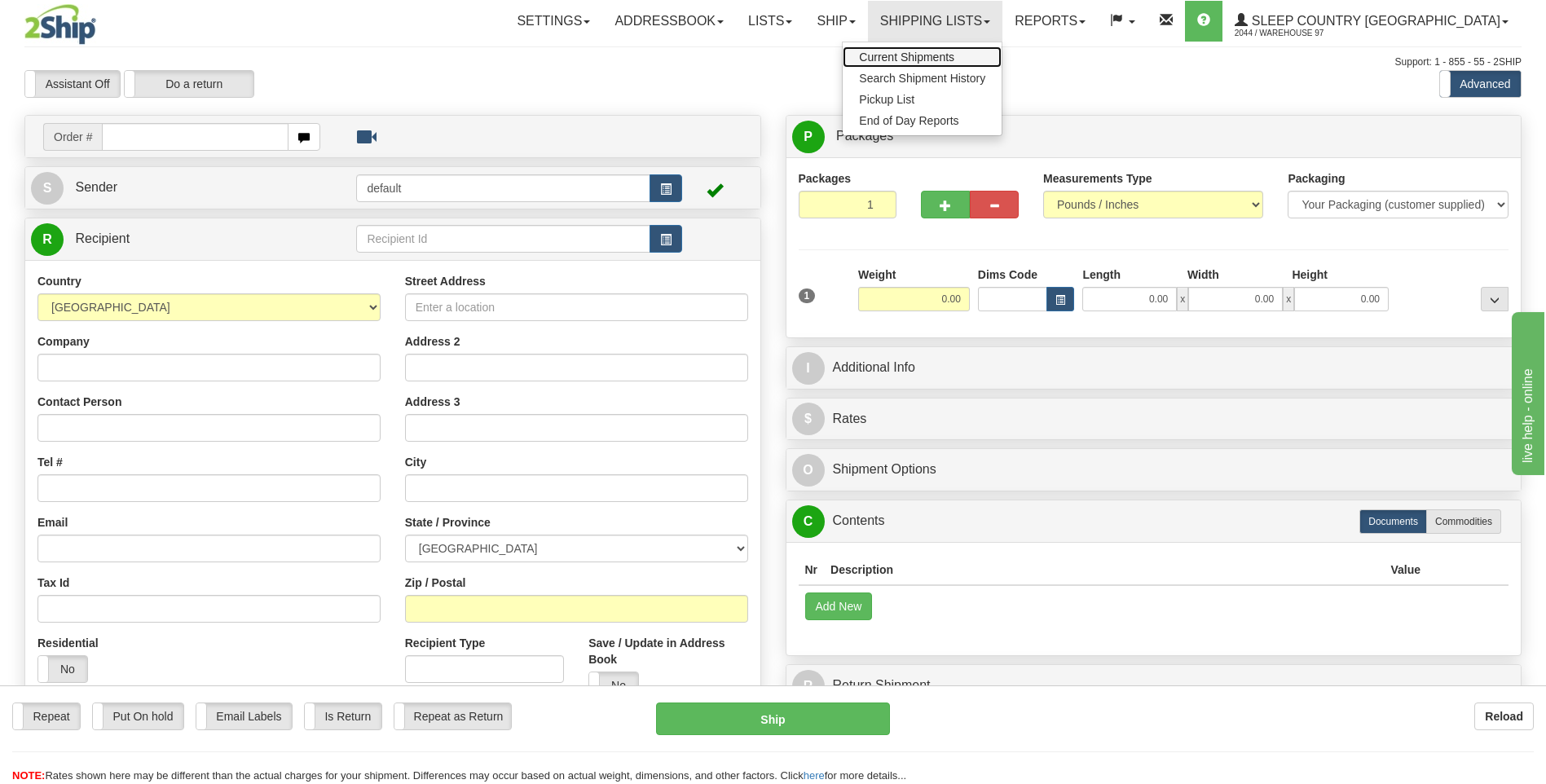
click at [954, 57] on span "Current Shipments" at bounding box center [907, 56] width 96 height 13
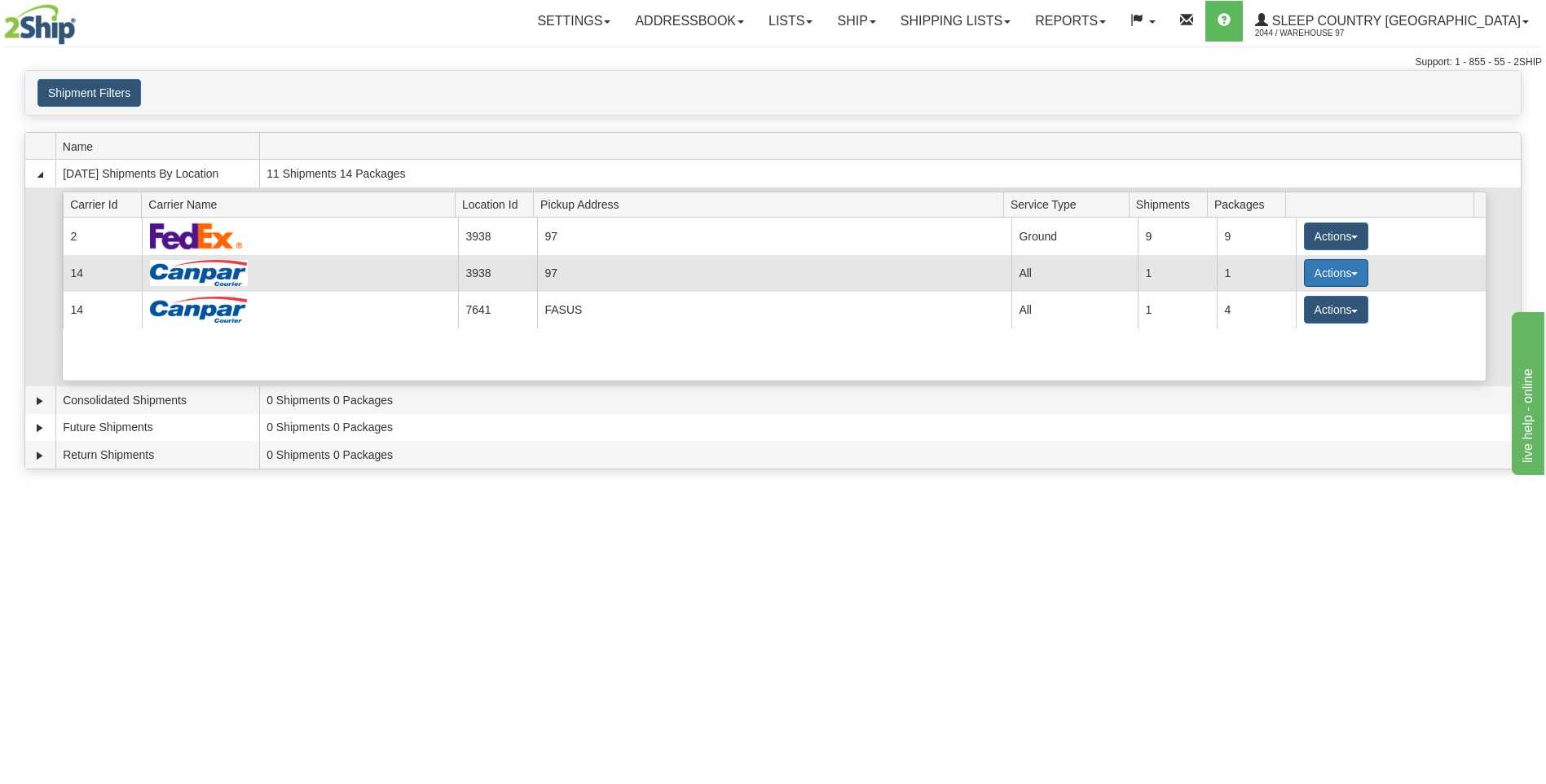
click at [1323, 273] on button "Actions" at bounding box center [1336, 273] width 65 height 28
click at [1284, 326] on span "Close" at bounding box center [1272, 324] width 37 height 12
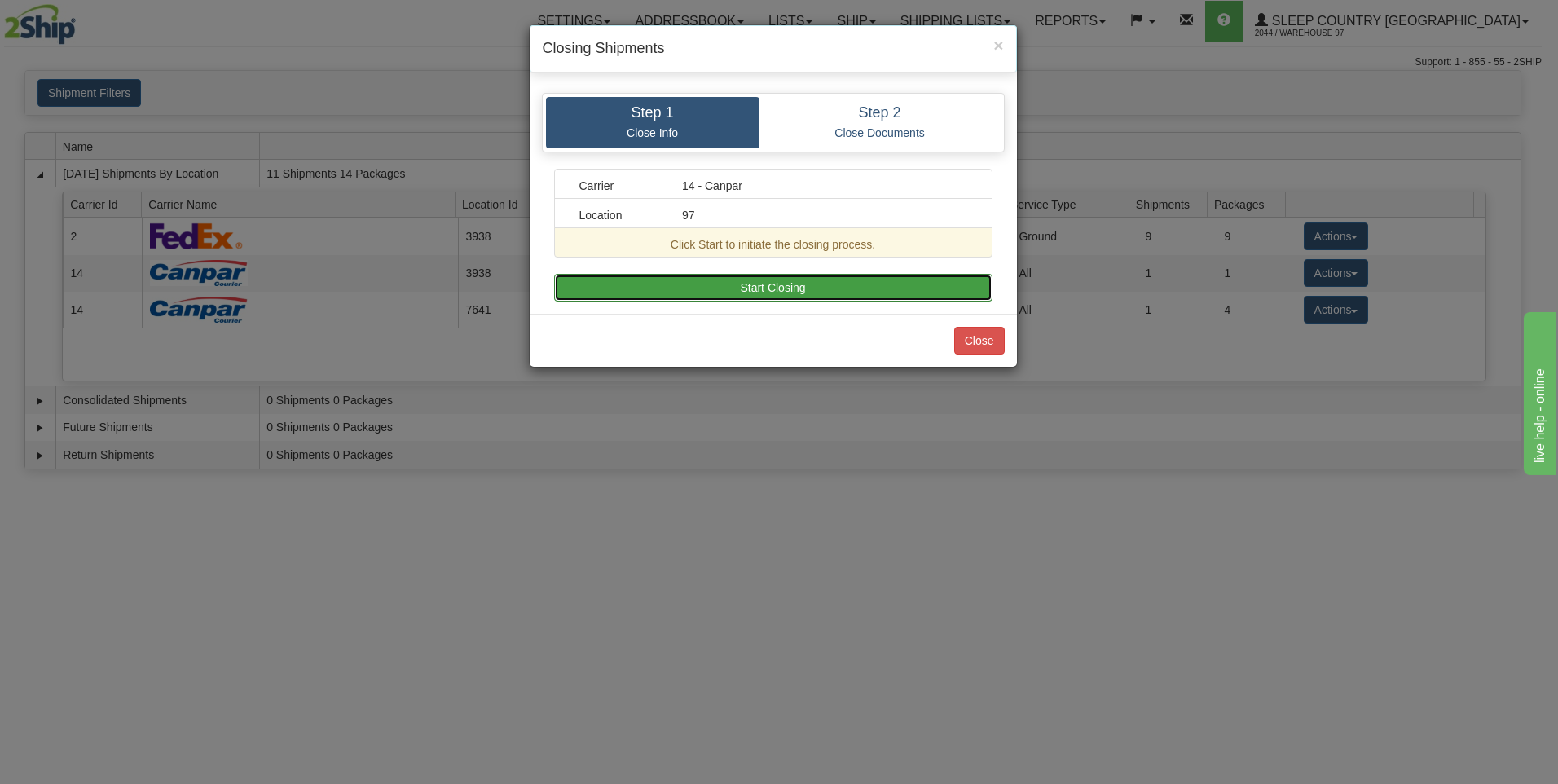
click at [900, 294] on button "Start Closing" at bounding box center [773, 288] width 439 height 28
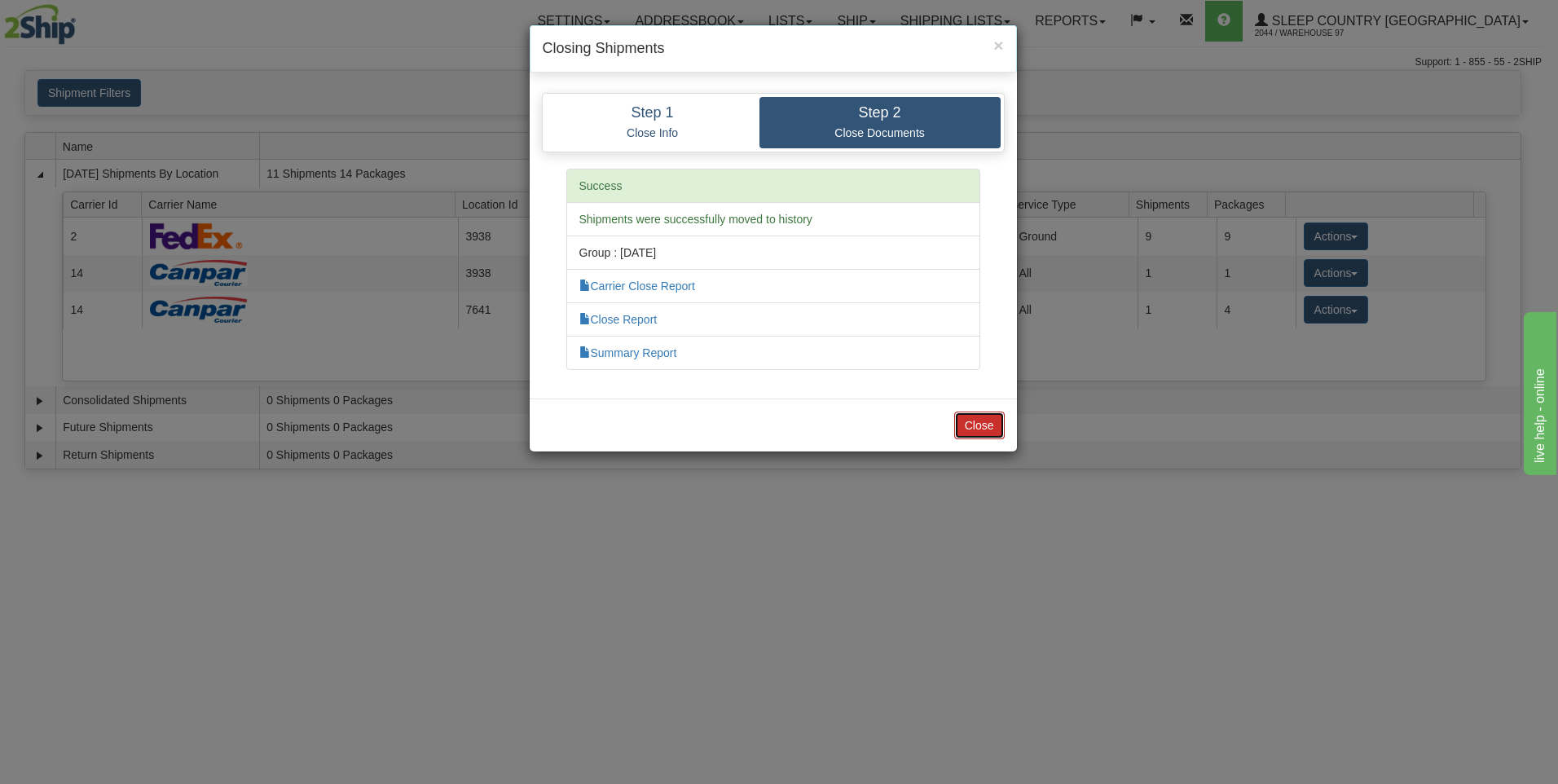
click at [973, 430] on button "Close" at bounding box center [979, 425] width 50 height 28
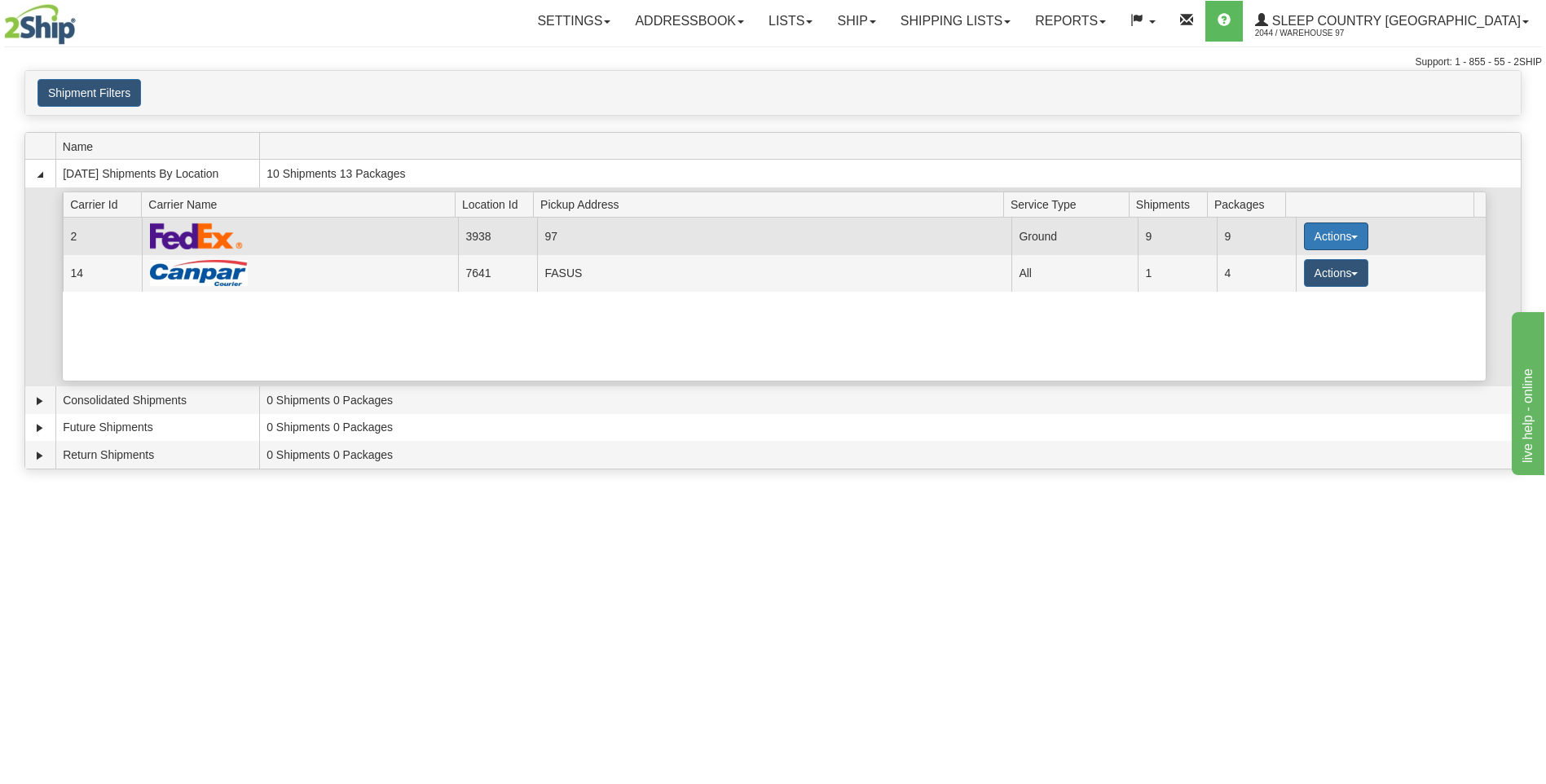
click at [1333, 235] on button "Actions" at bounding box center [1336, 236] width 65 height 28
click at [1279, 285] on span "Close" at bounding box center [1272, 288] width 37 height 12
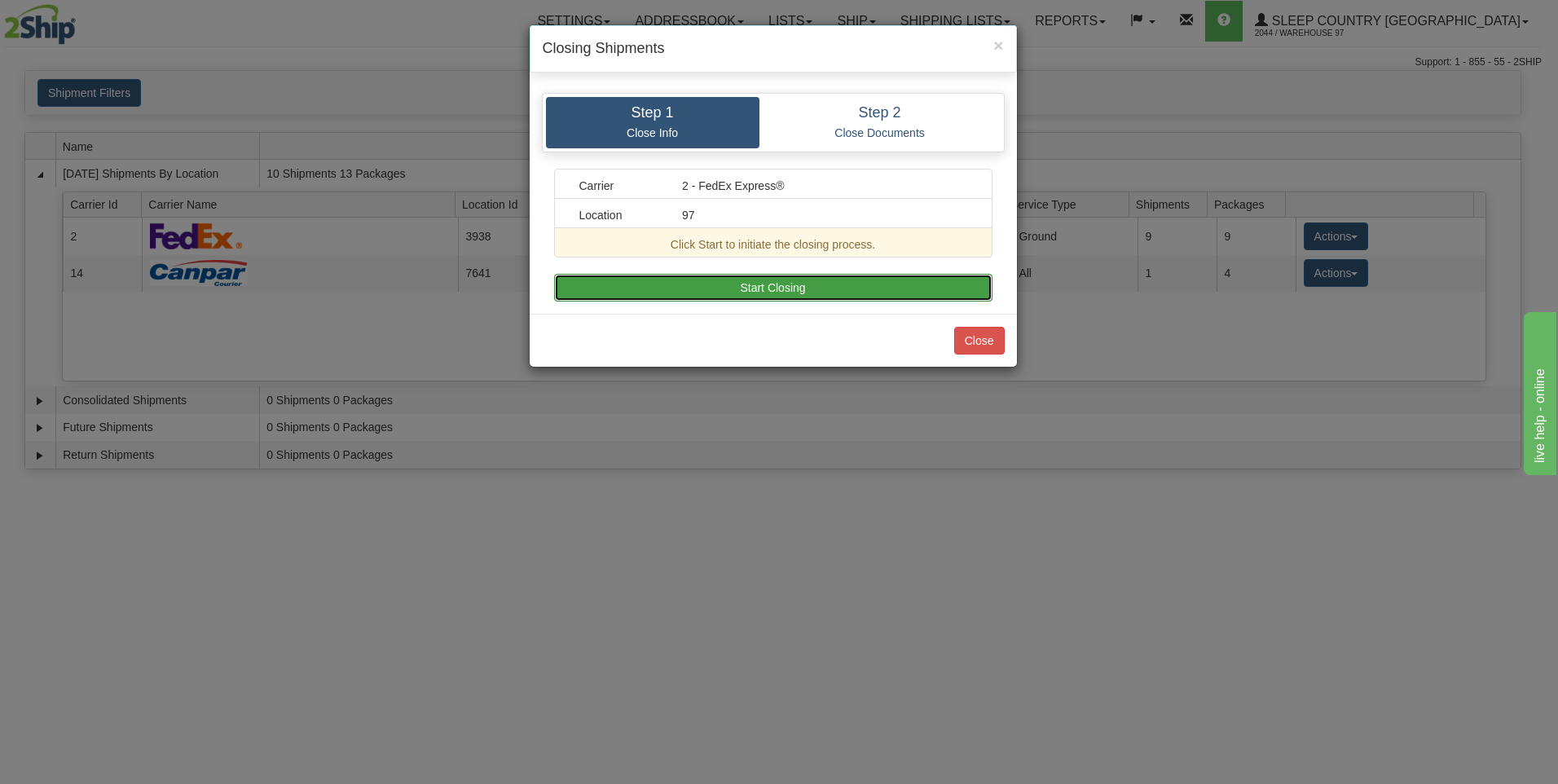
click at [920, 290] on button "Start Closing" at bounding box center [773, 288] width 439 height 28
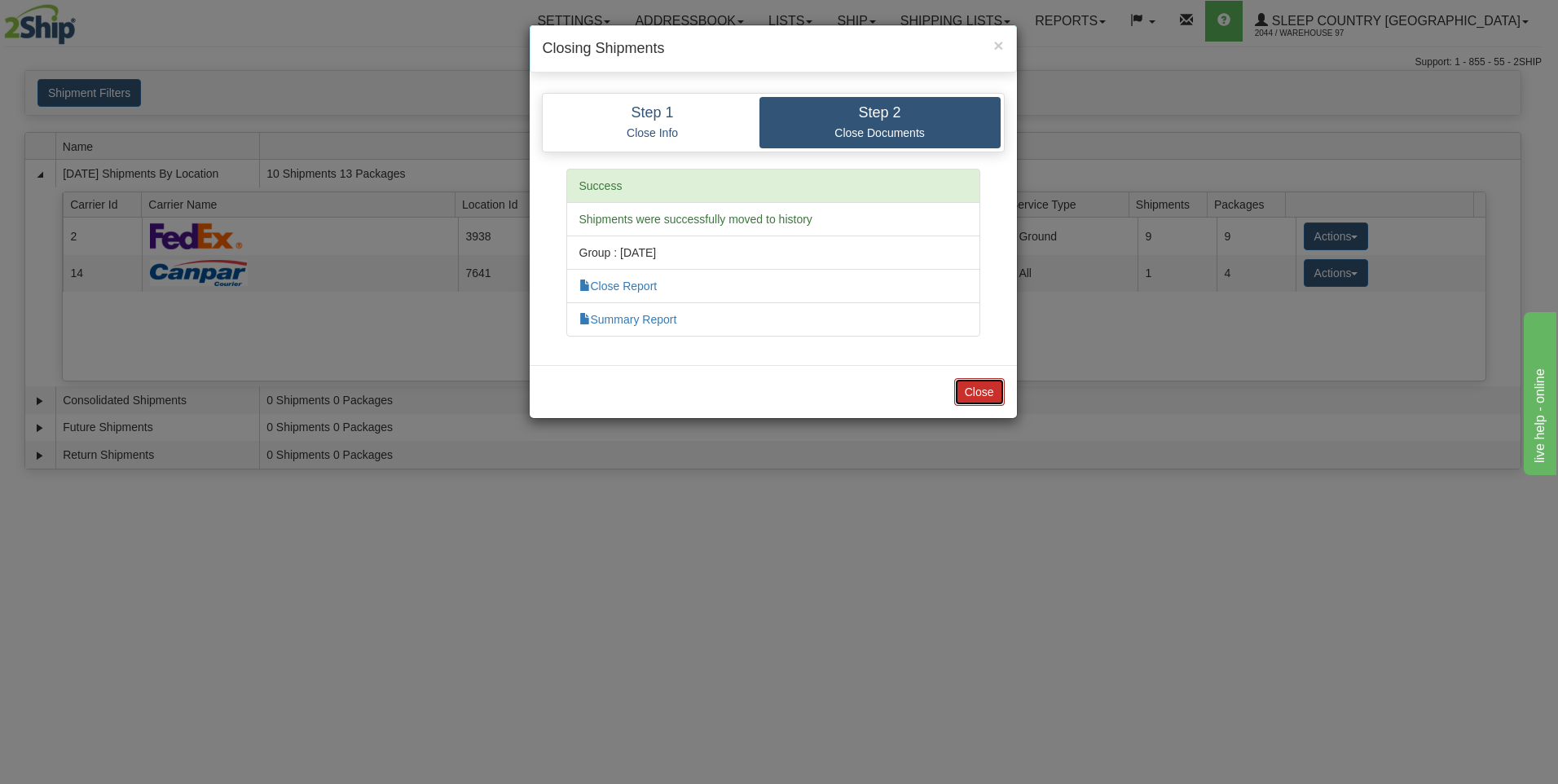
click at [976, 393] on button "Close" at bounding box center [979, 392] width 50 height 28
